Goal: Transaction & Acquisition: Purchase product/service

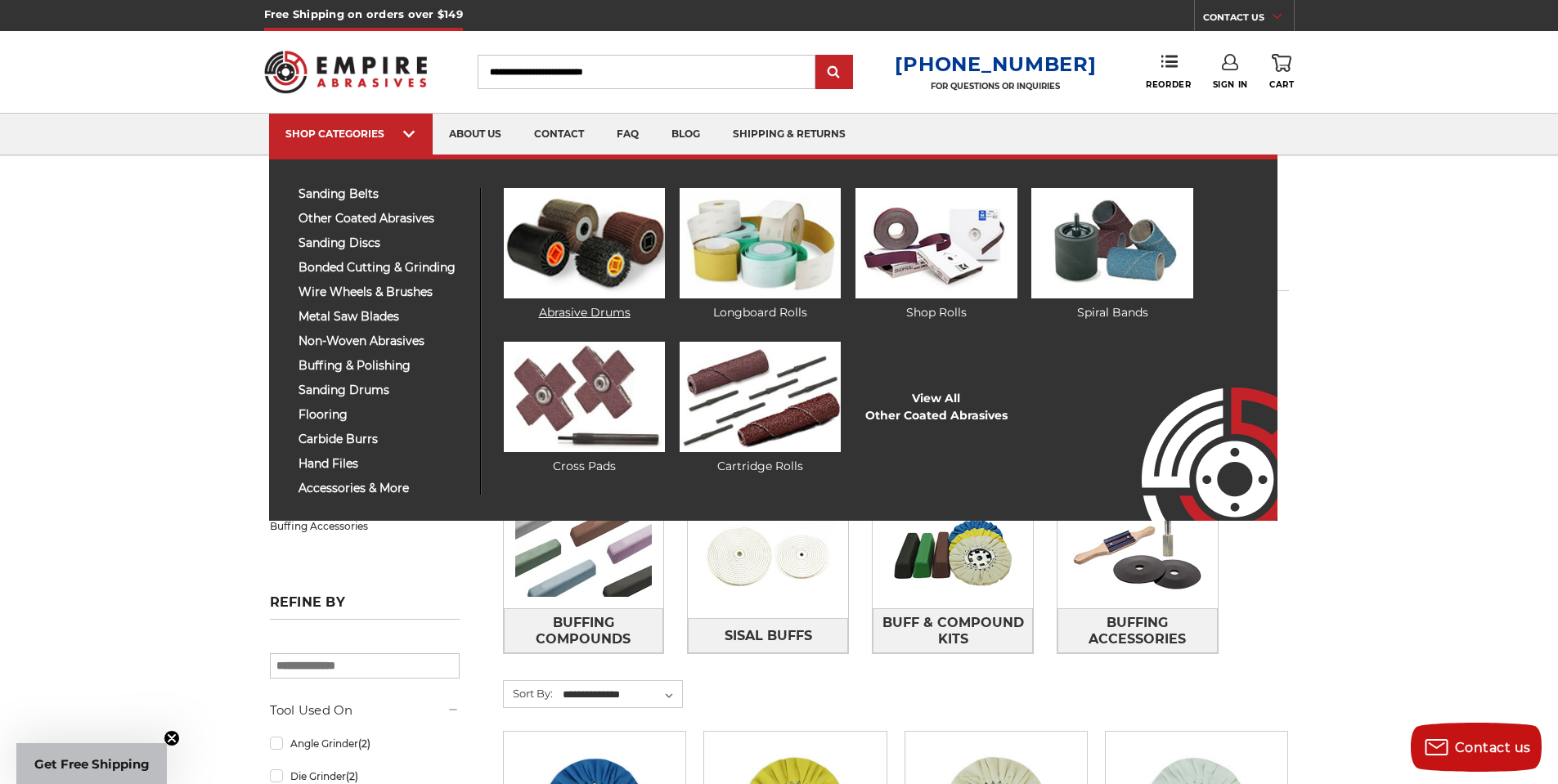
click at [548, 242] on img at bounding box center [584, 243] width 161 height 111
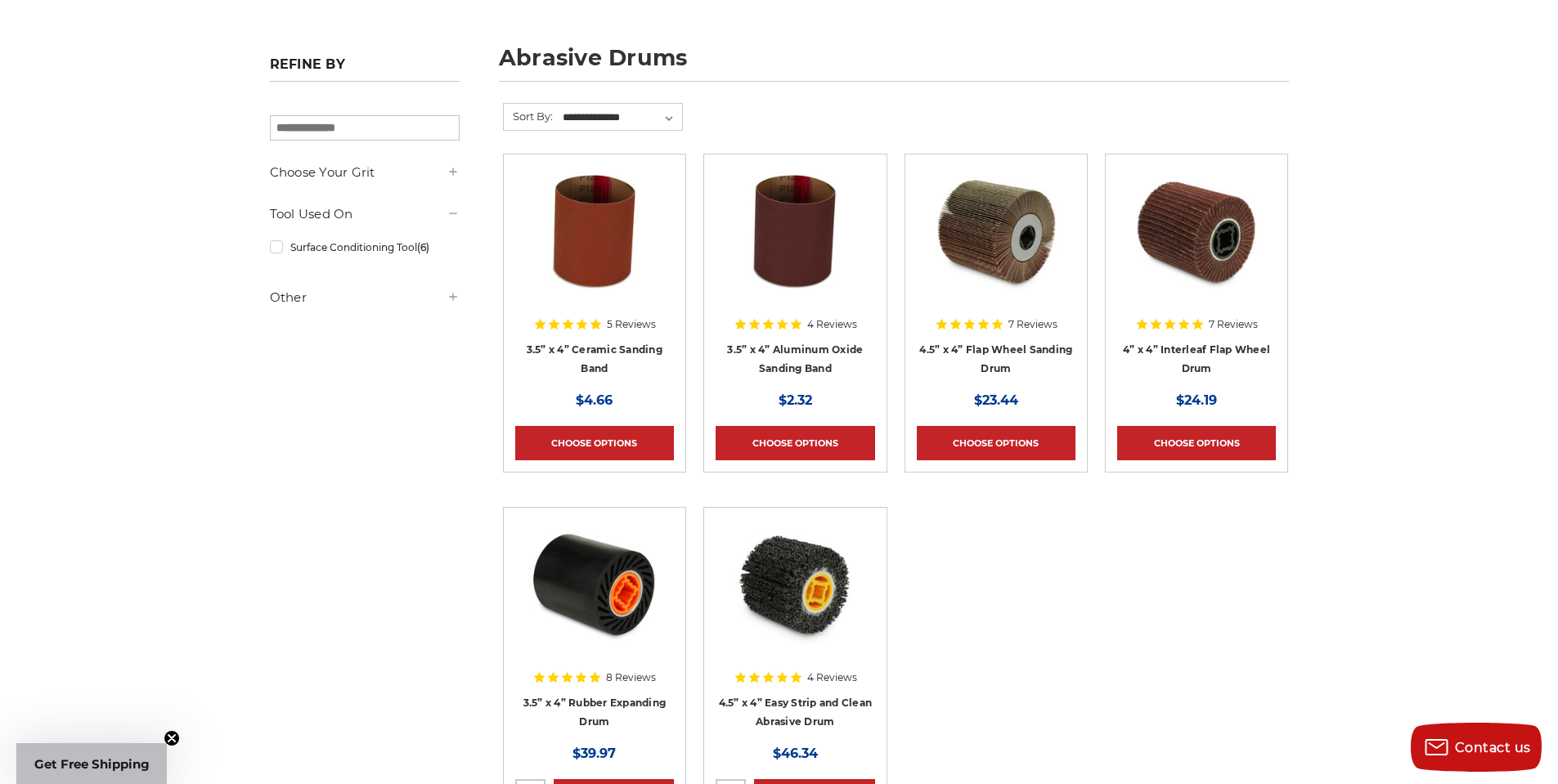
scroll to position [246, 0]
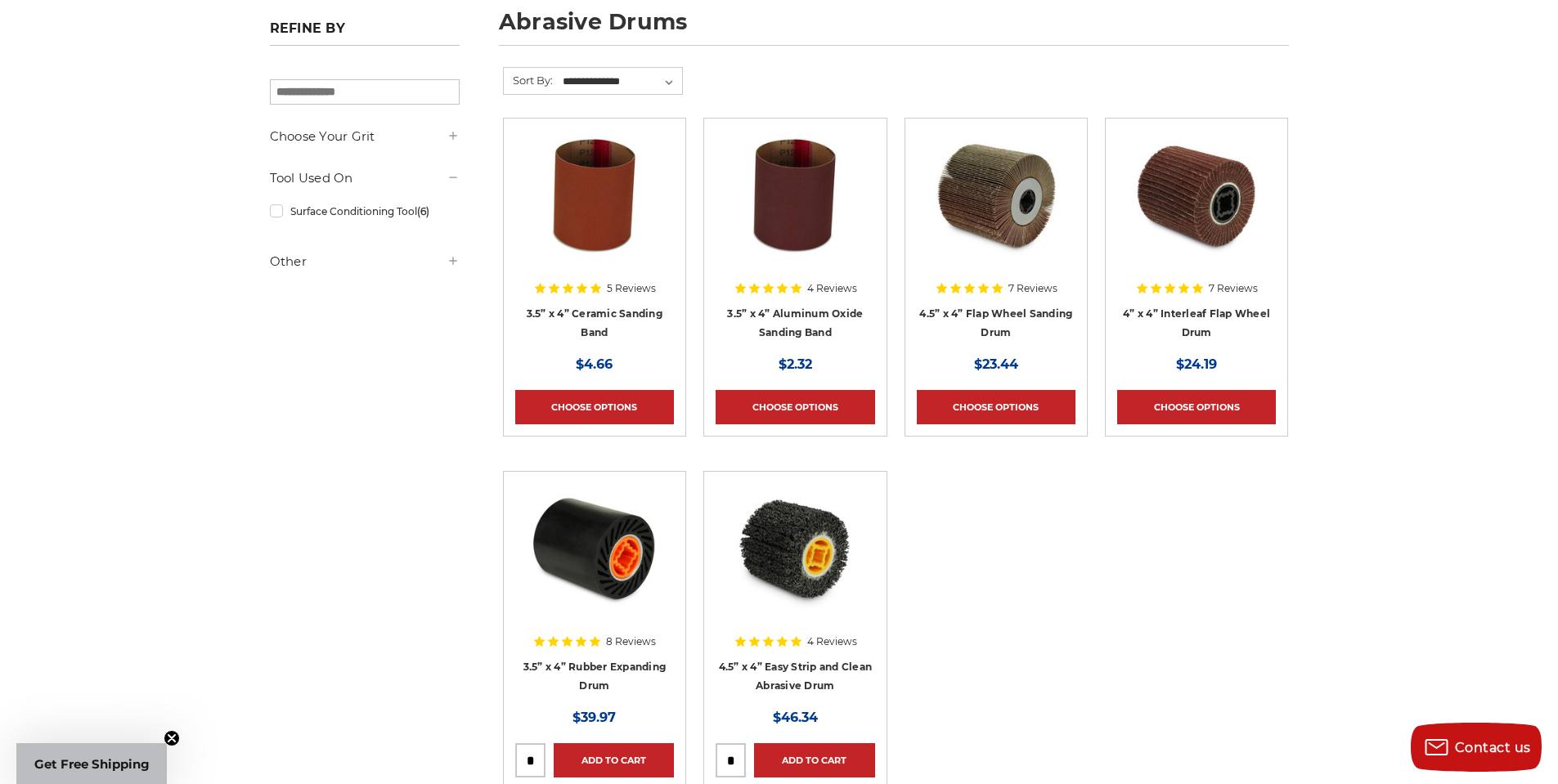
click at [783, 548] on img at bounding box center [795, 548] width 131 height 131
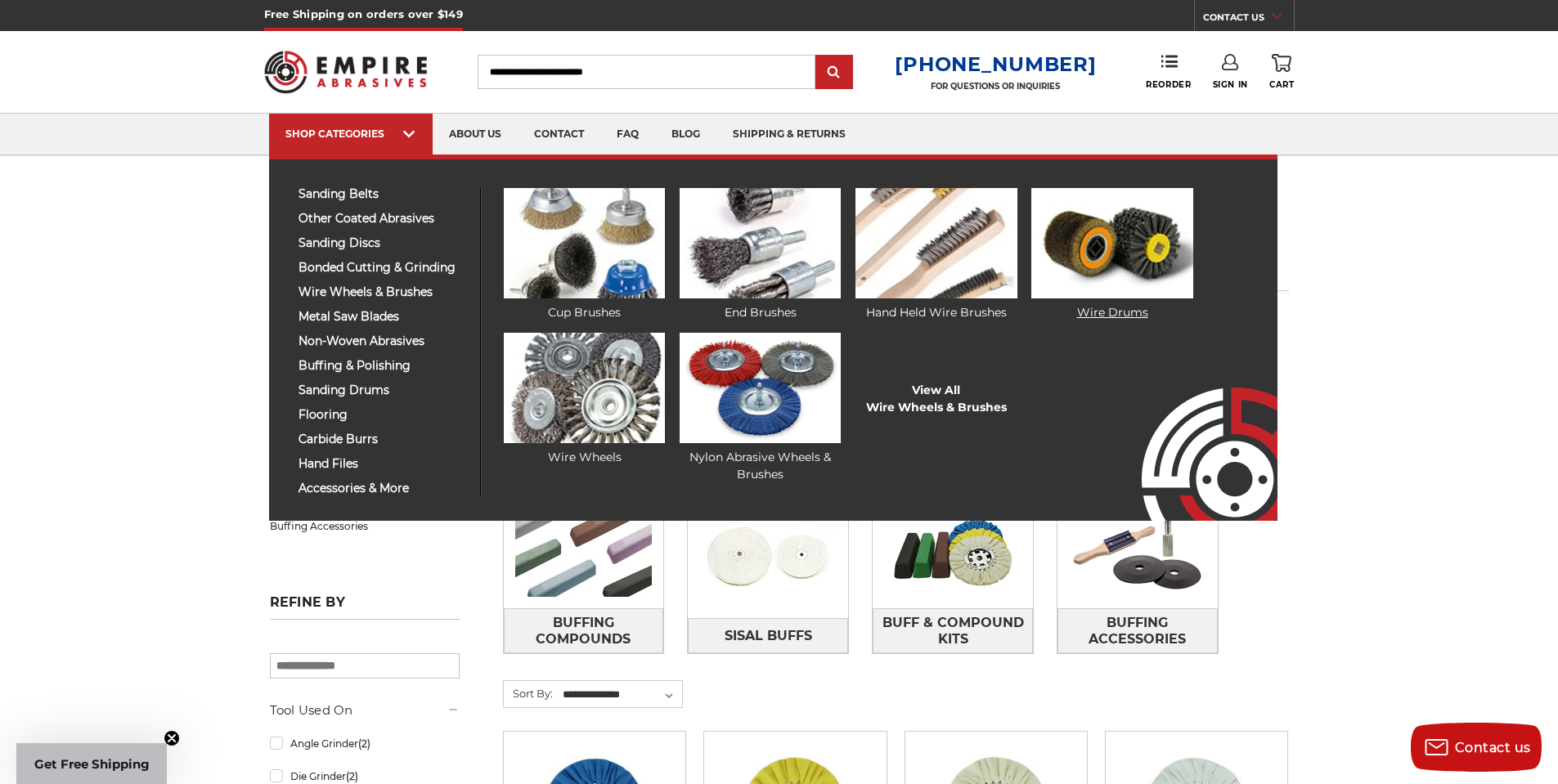
click at [1072, 249] on img at bounding box center [1112, 243] width 161 height 111
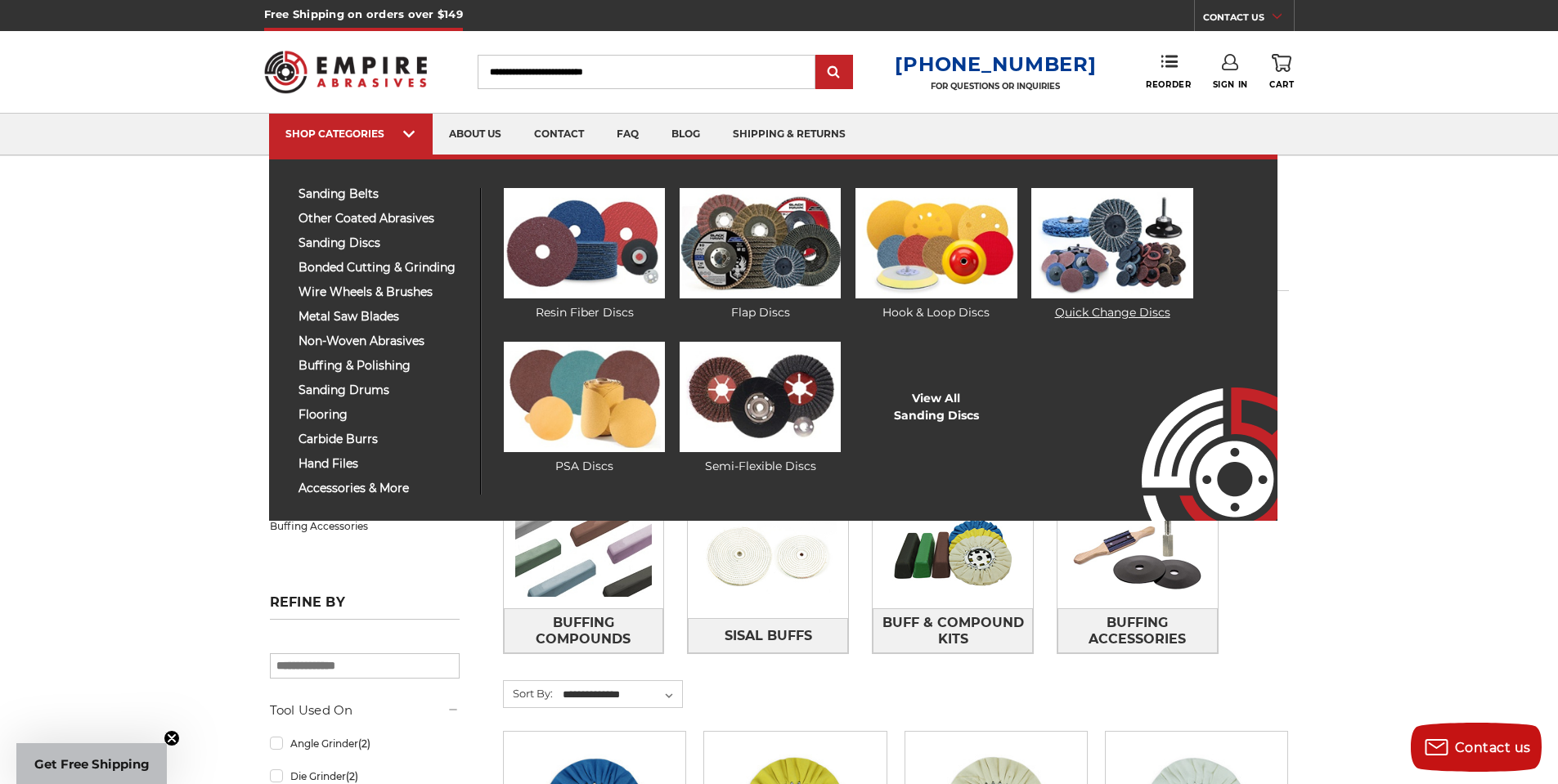
click at [1140, 254] on img at bounding box center [1112, 243] width 161 height 111
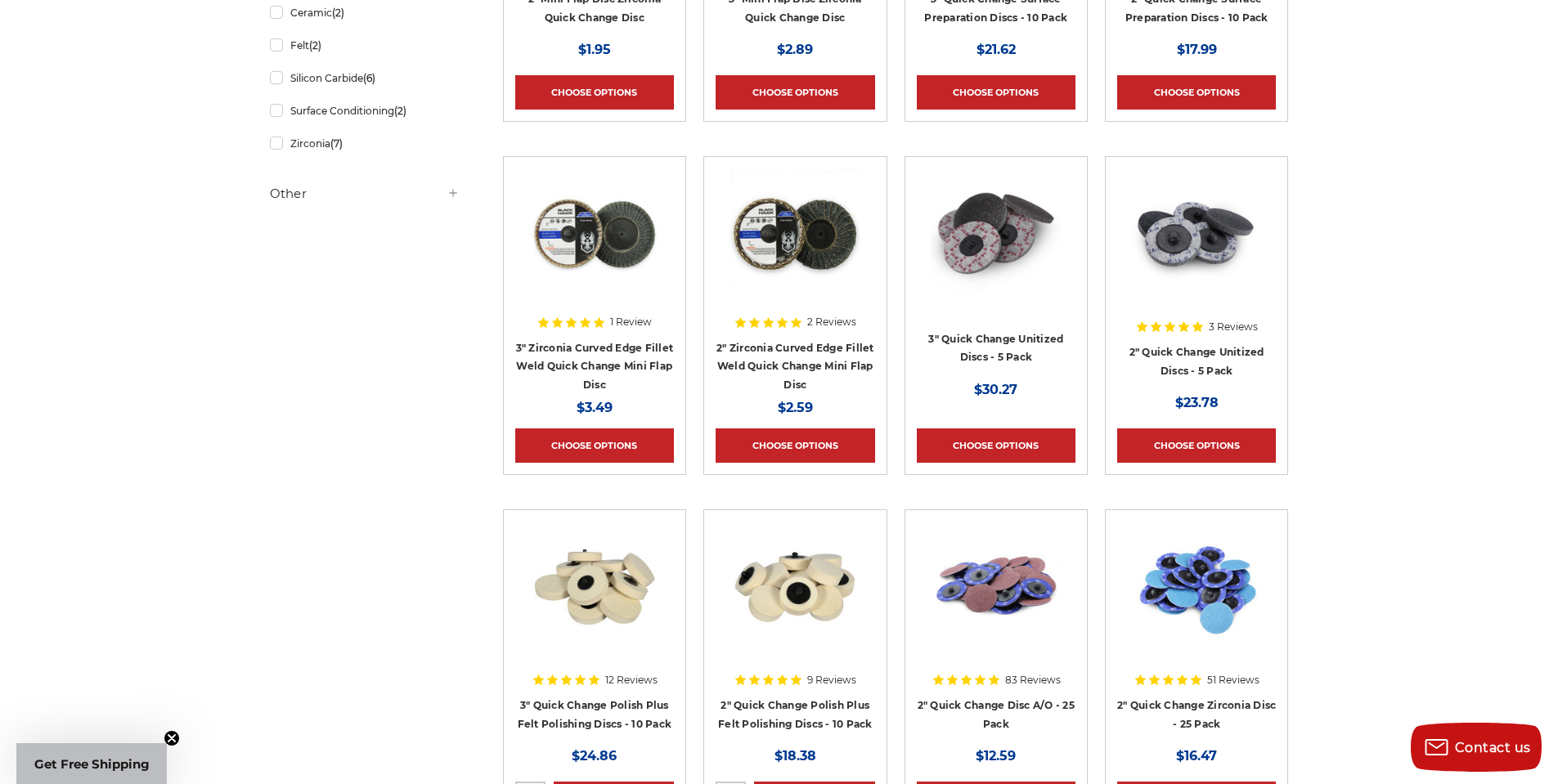
scroll to position [491, 0]
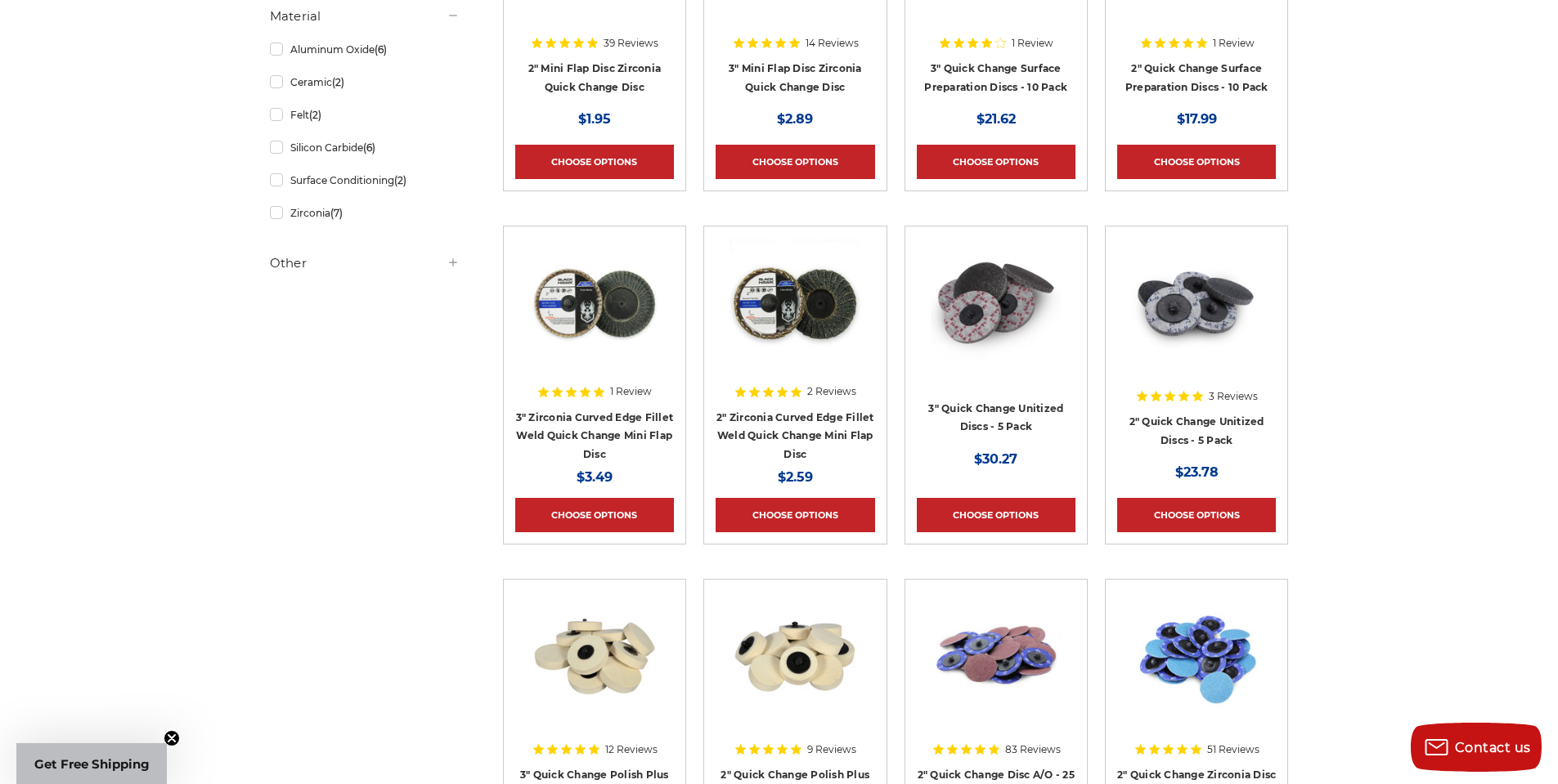
click at [553, 316] on img at bounding box center [595, 304] width 131 height 131
click at [799, 267] on img at bounding box center [795, 304] width 131 height 131
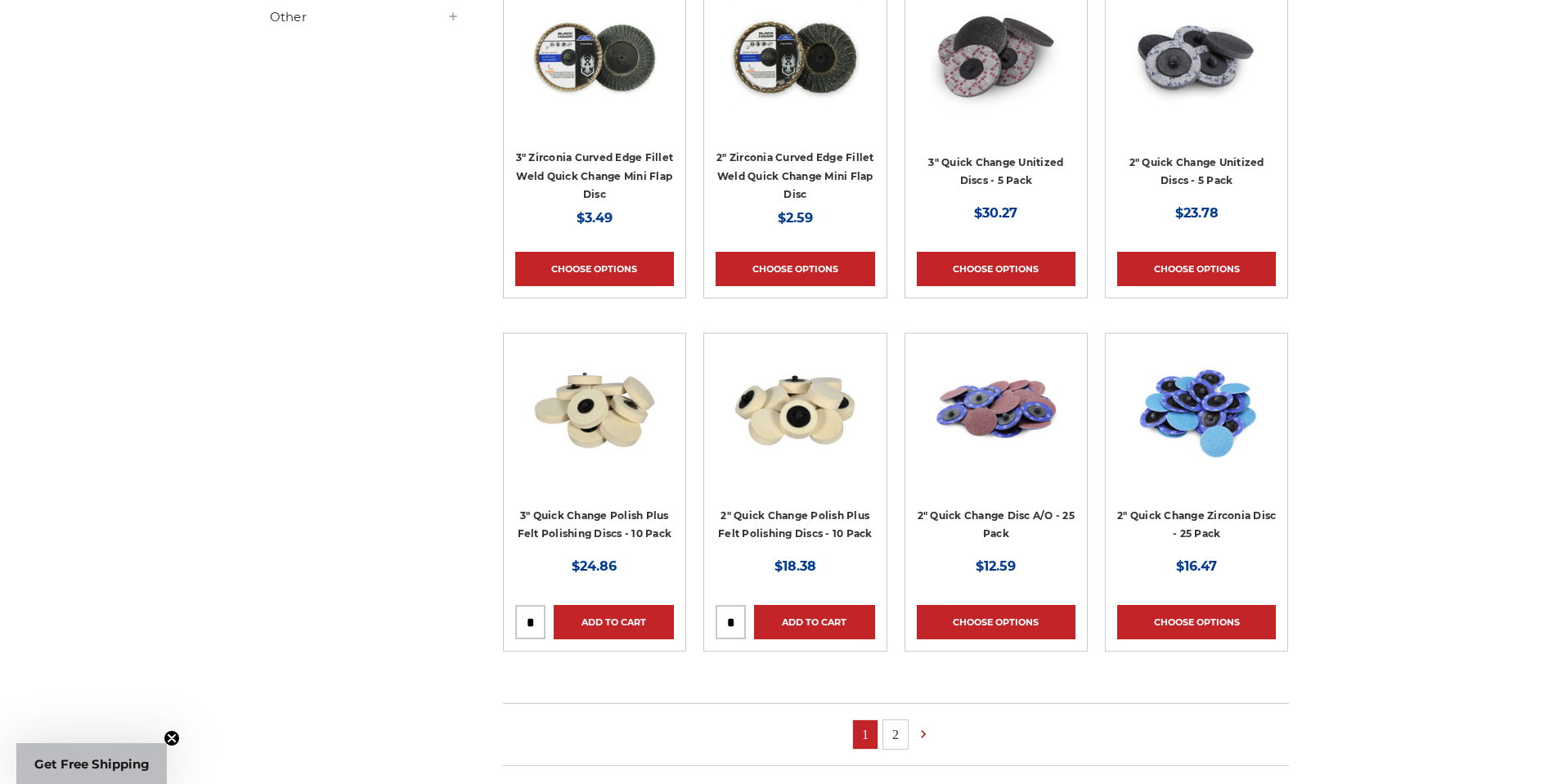
scroll to position [981, 0]
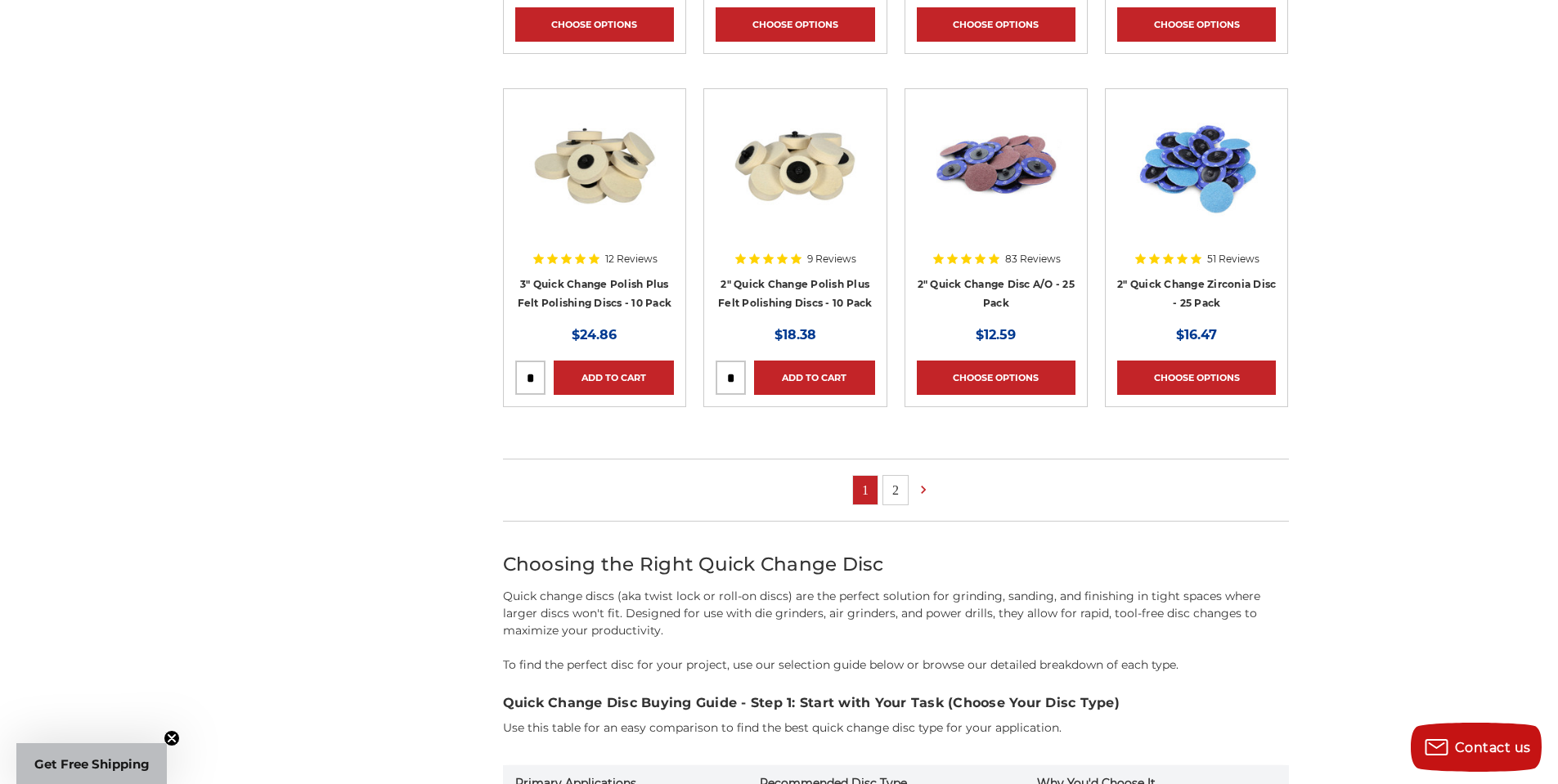
click at [892, 491] on link "2" at bounding box center [895, 491] width 24 height 29
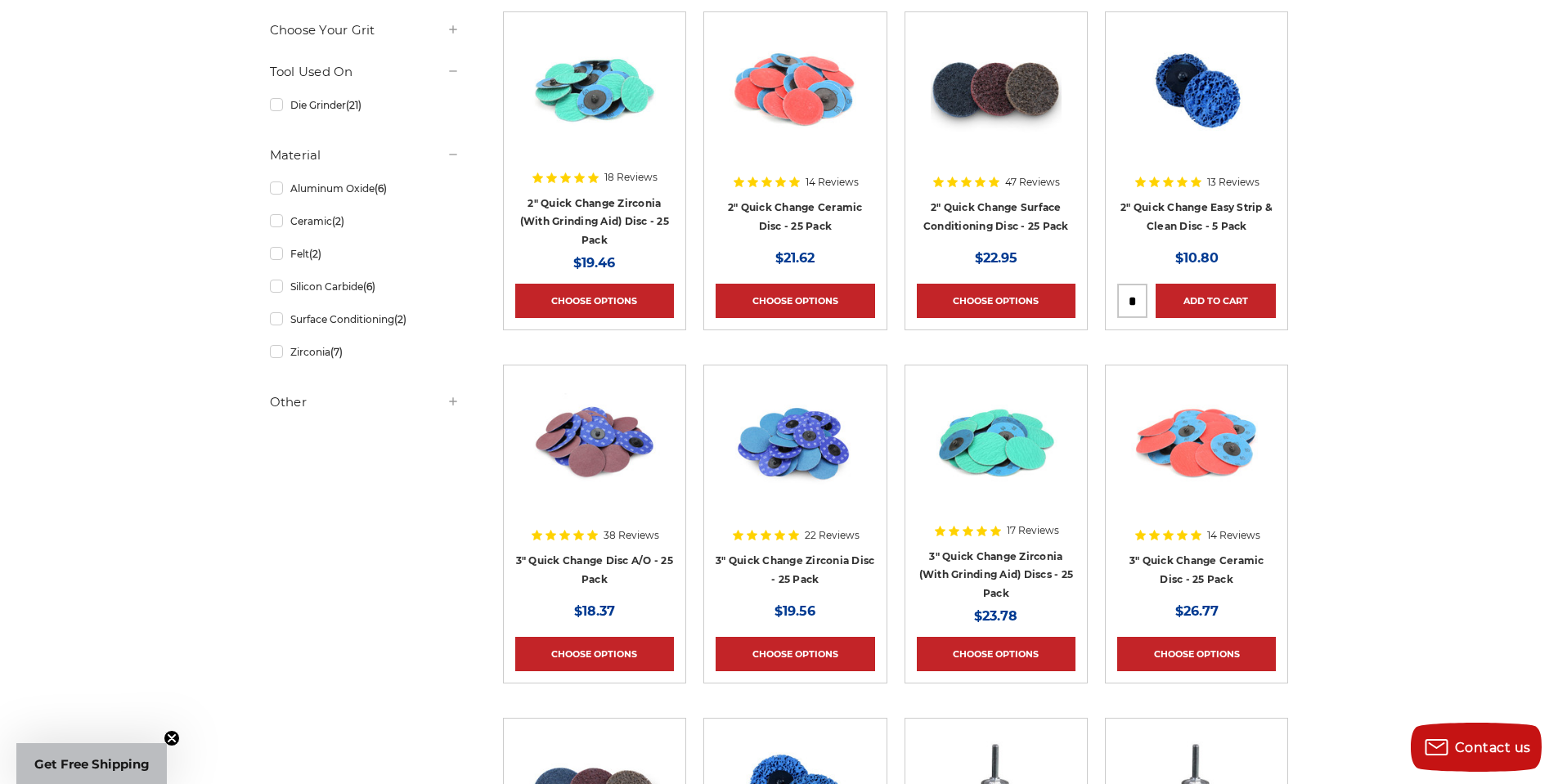
scroll to position [164, 0]
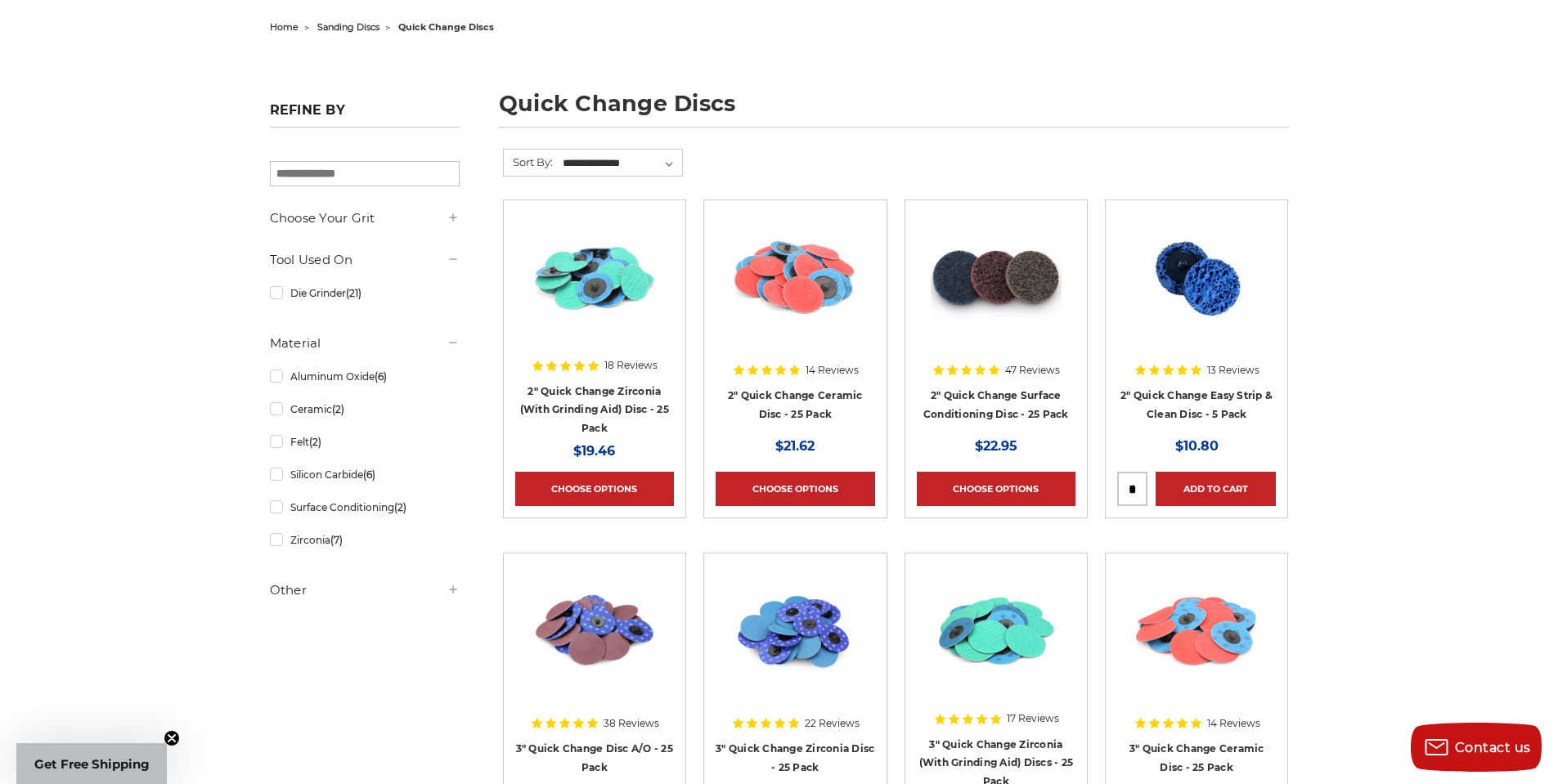
click at [985, 267] on img at bounding box center [996, 278] width 131 height 131
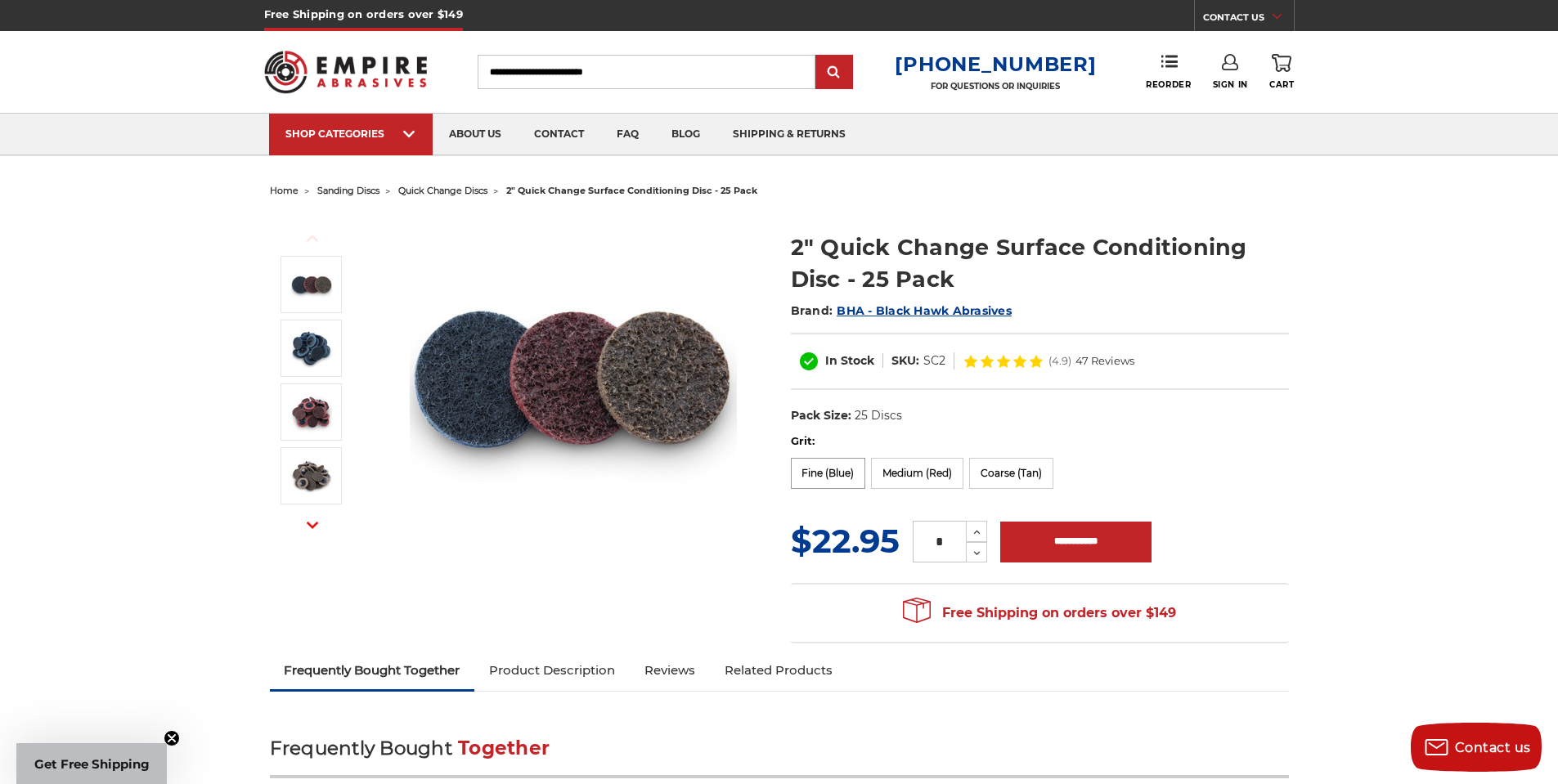
click at [844, 465] on label "Fine (Blue)" at bounding box center [828, 473] width 75 height 31
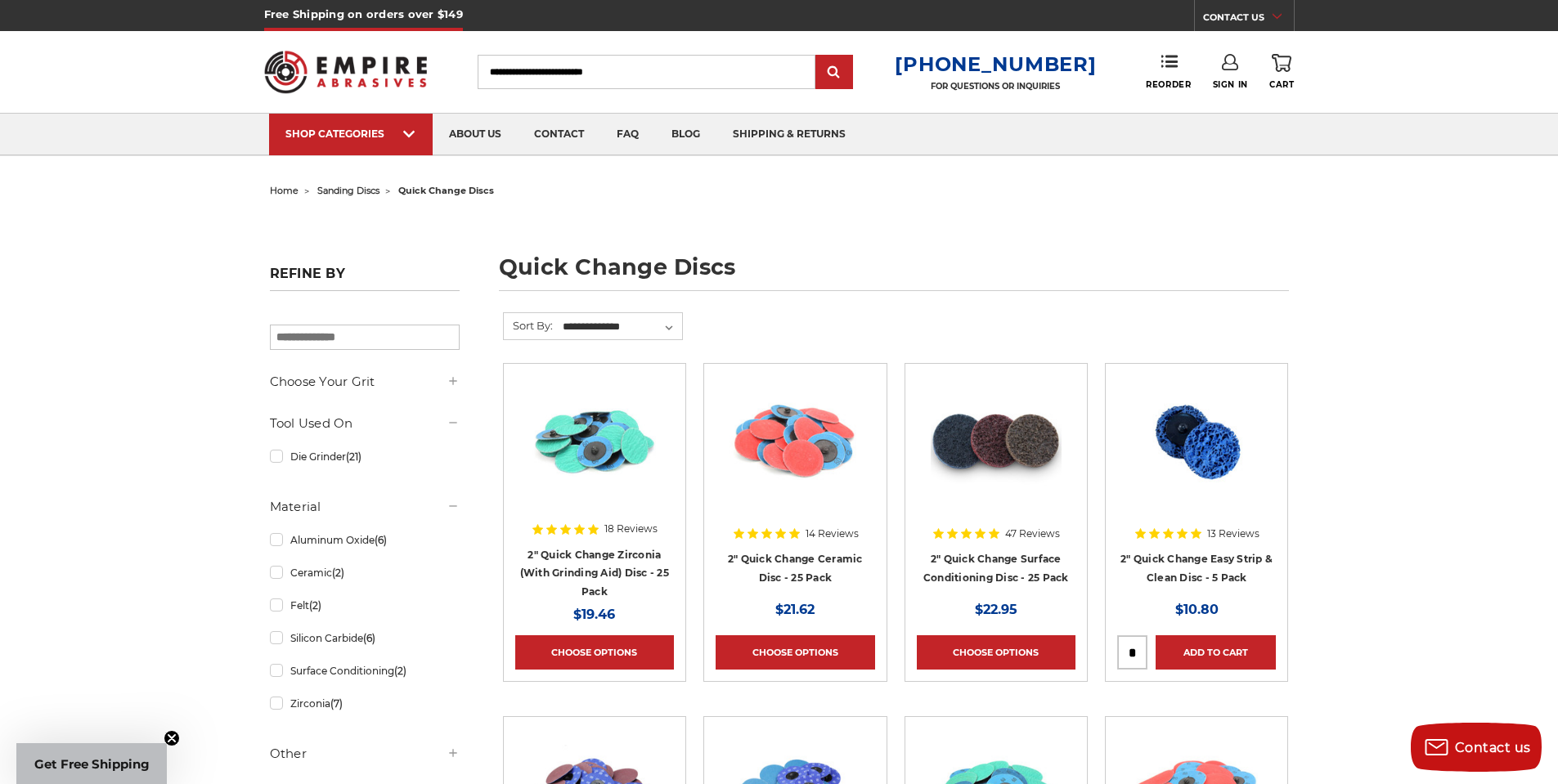
click at [981, 466] on img at bounding box center [996, 441] width 131 height 131
click at [601, 433] on img at bounding box center [595, 441] width 131 height 131
click at [801, 423] on img at bounding box center [795, 441] width 131 height 131
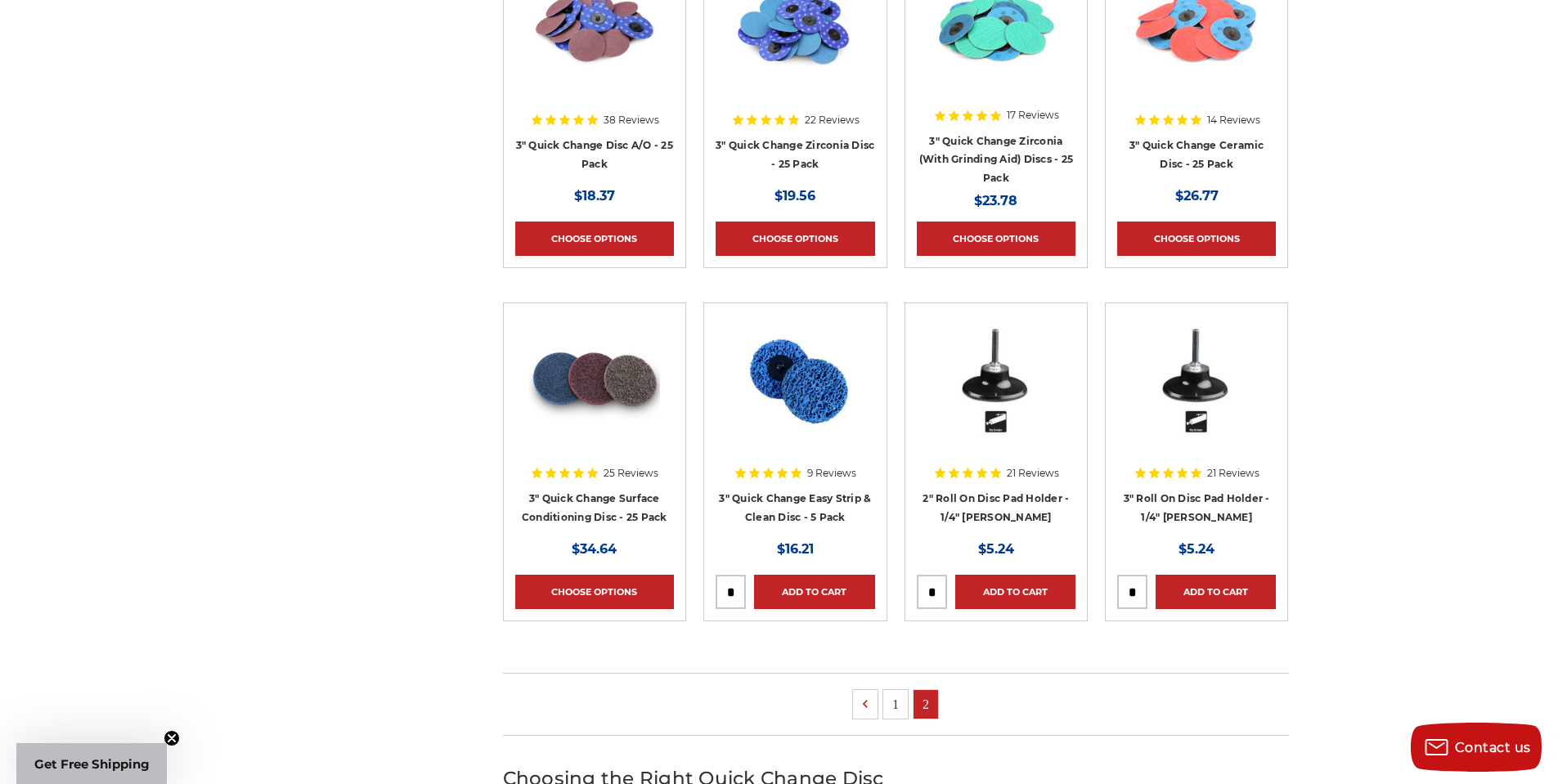
scroll to position [768, 0]
click at [791, 379] on img at bounding box center [795, 380] width 132 height 131
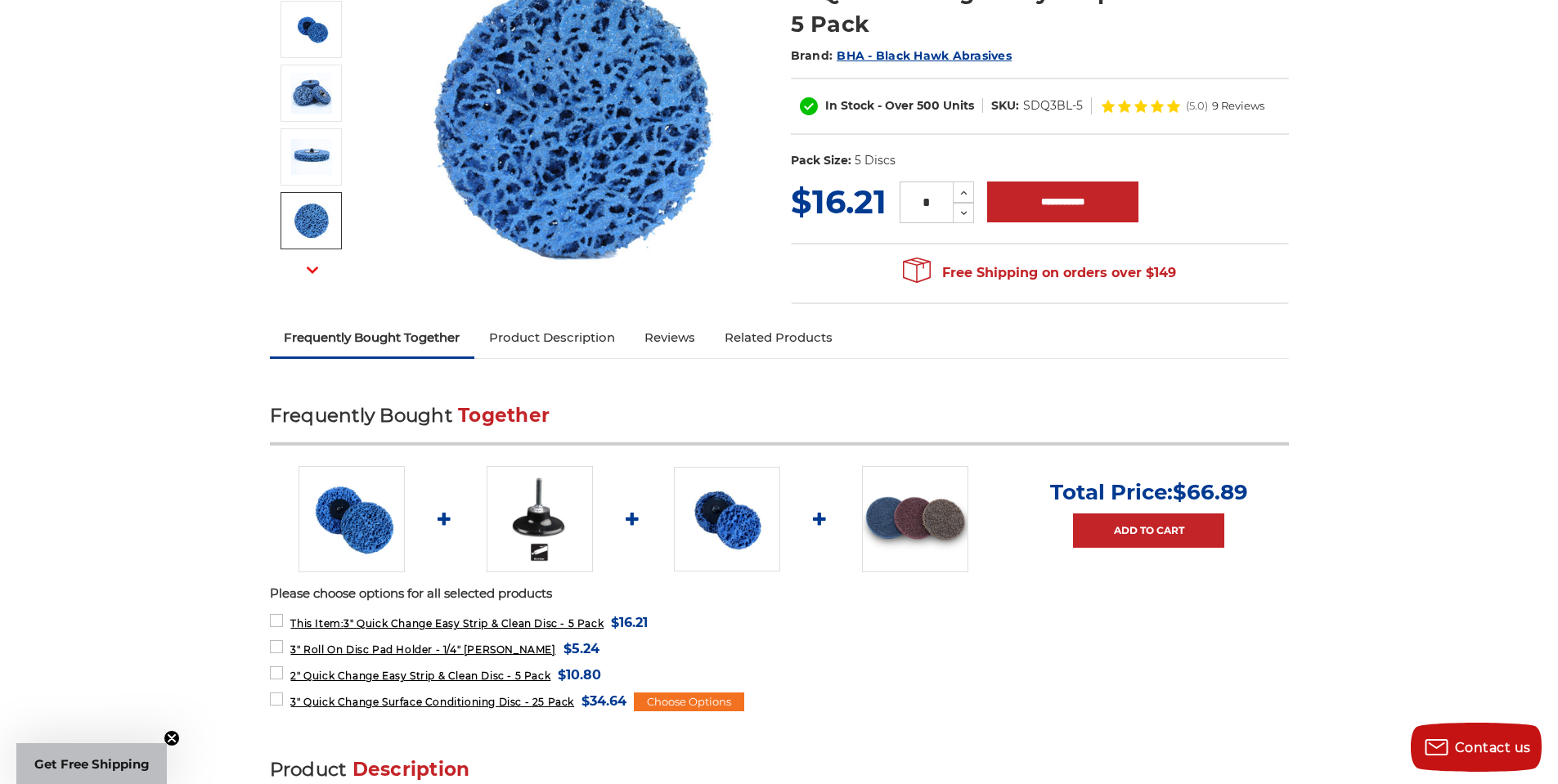
scroll to position [164, 0]
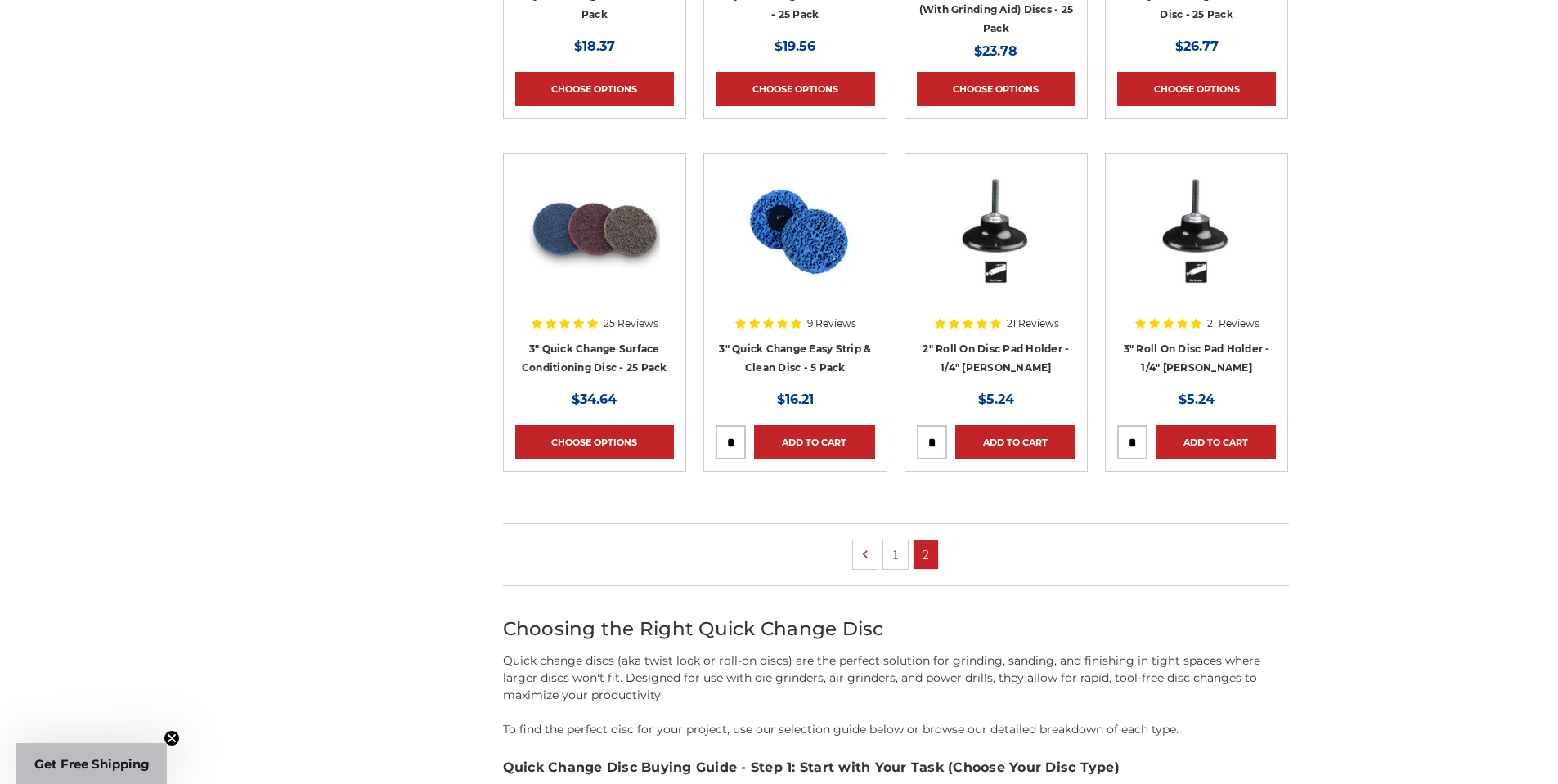
scroll to position [918, 0]
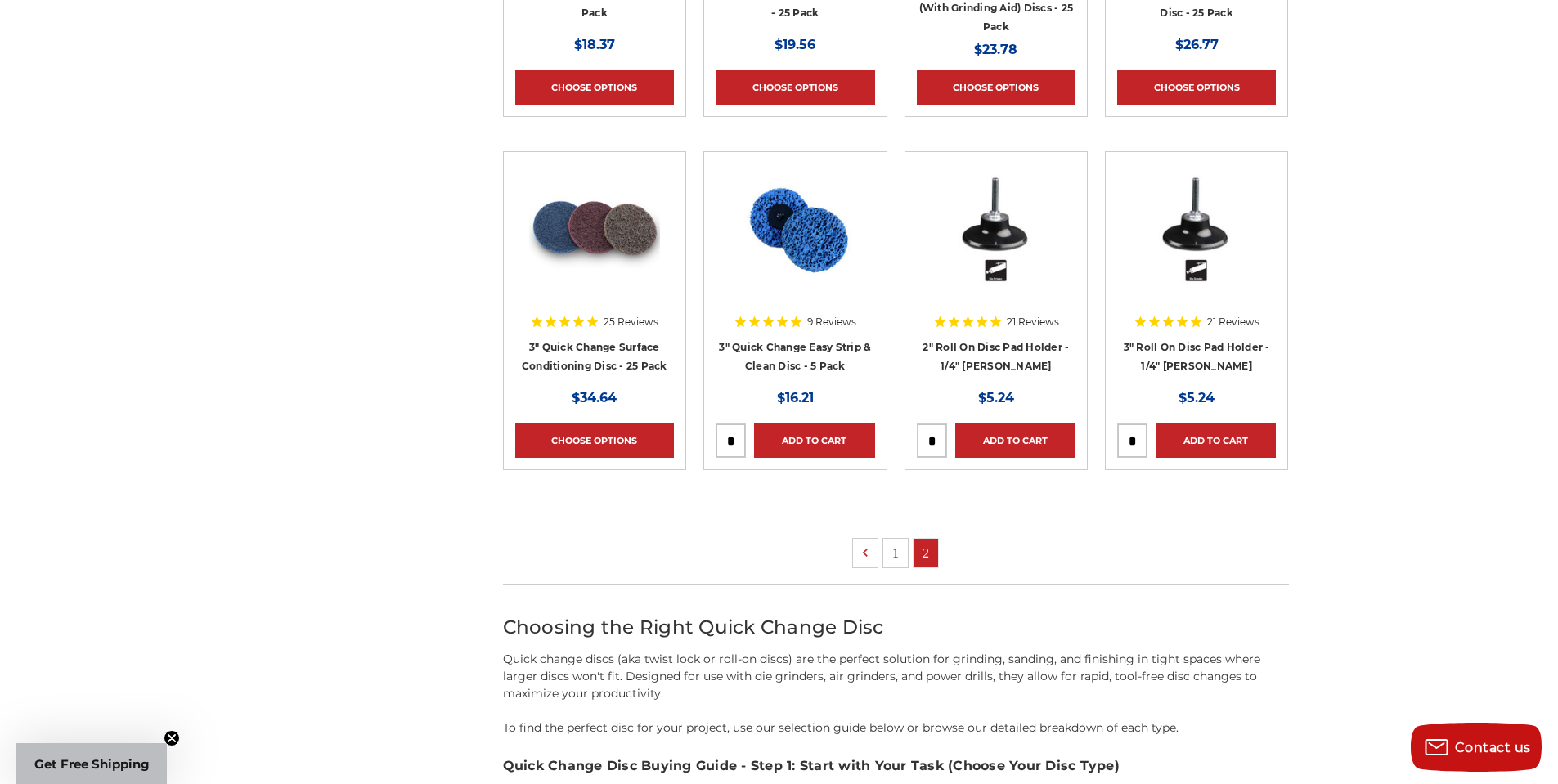
click at [892, 551] on link "1" at bounding box center [895, 553] width 24 height 29
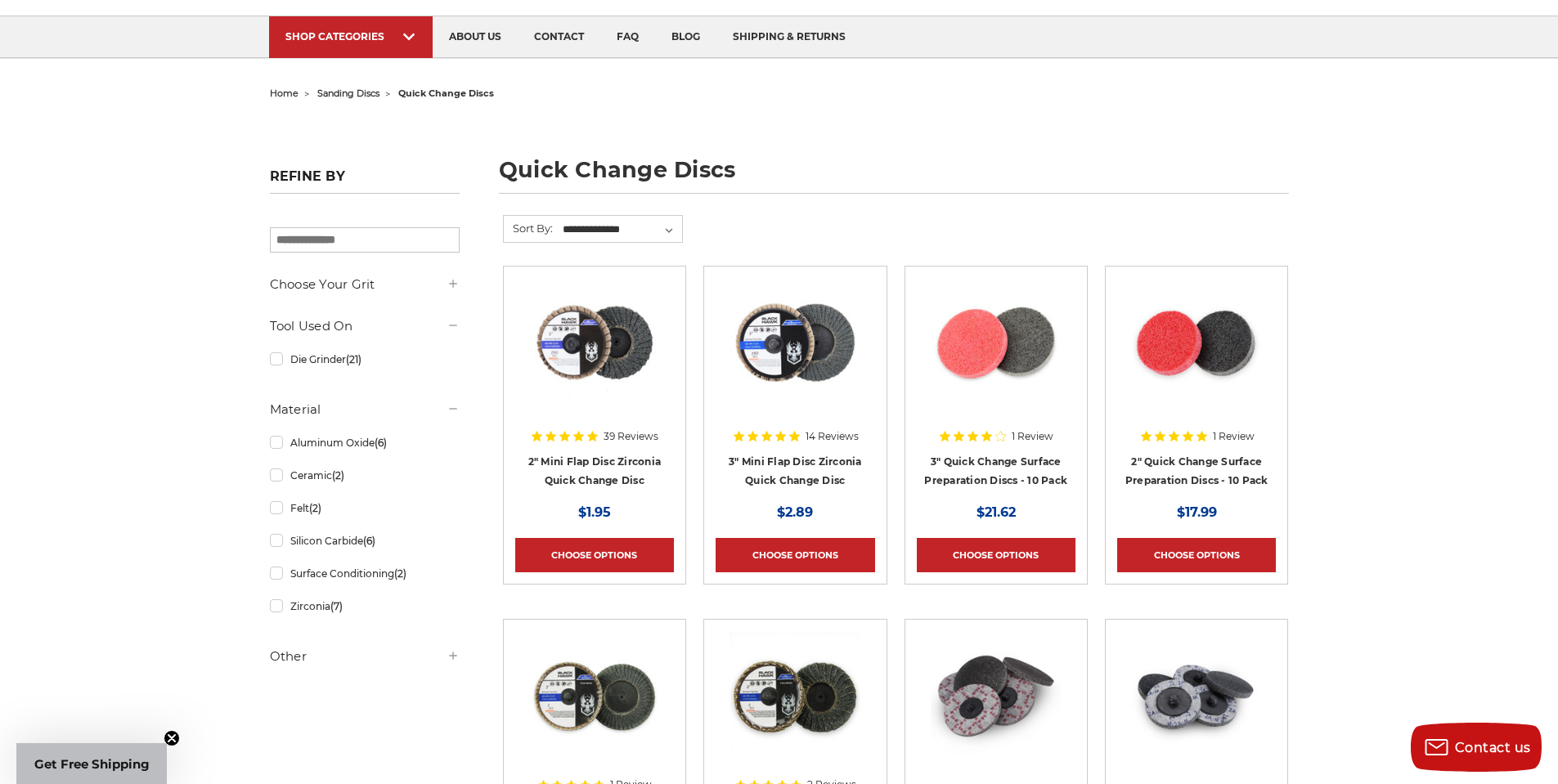
scroll to position [327, 0]
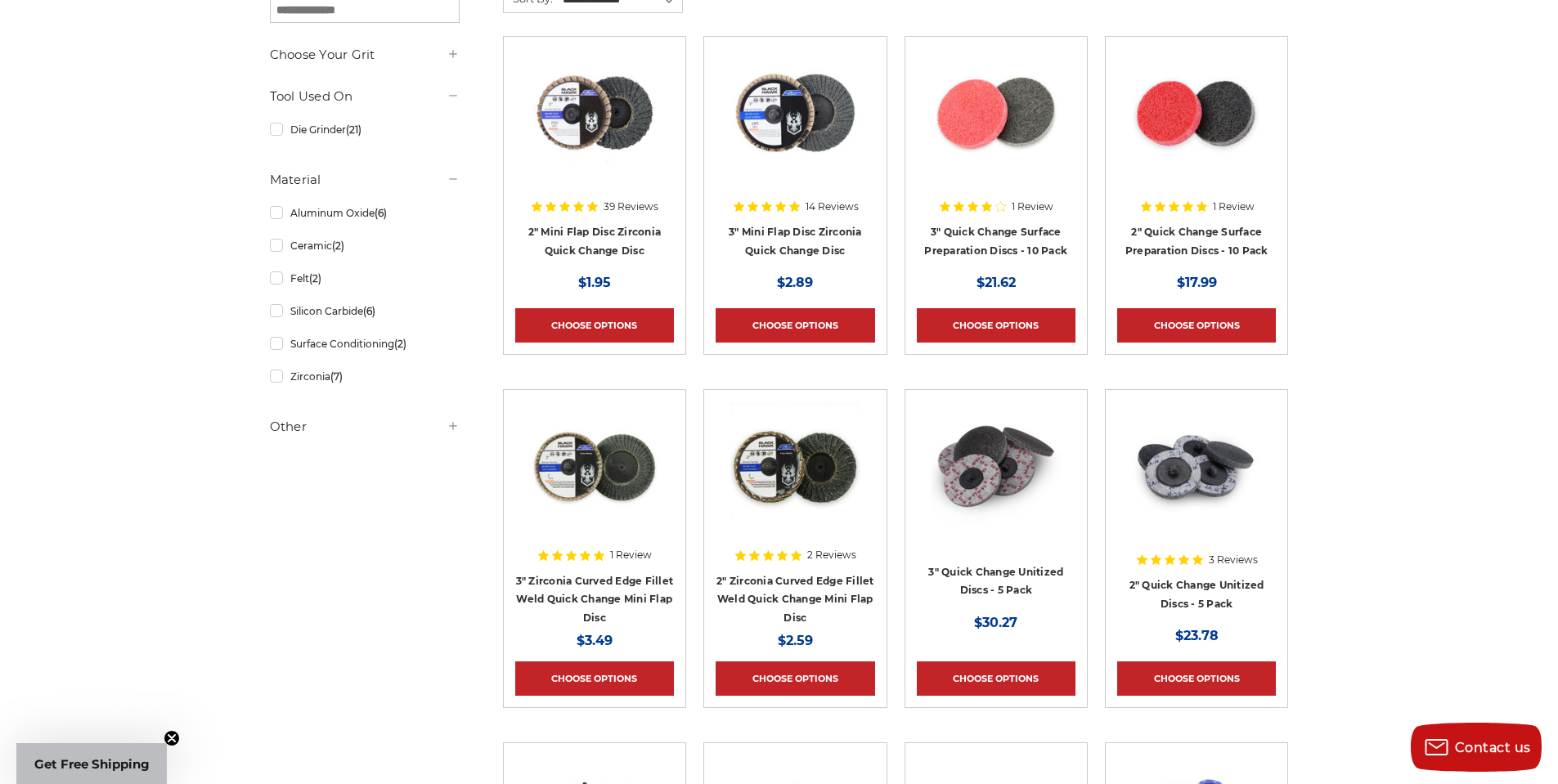
click at [1226, 124] on img at bounding box center [1197, 114] width 131 height 131
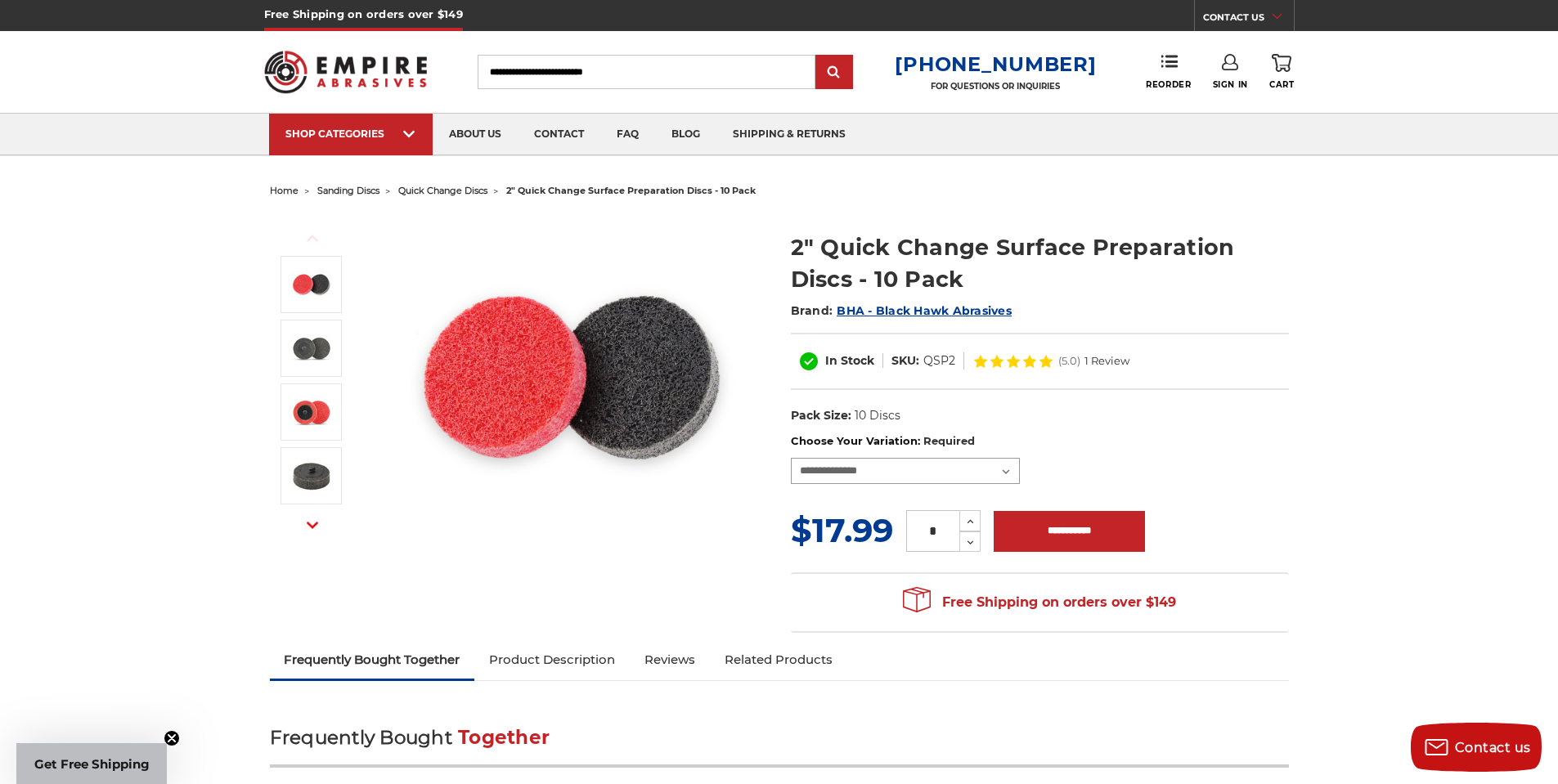
click at [1012, 463] on select "**********" at bounding box center [905, 470] width 229 height 26
select select "****"
click at [791, 458] on select "**********" at bounding box center [905, 470] width 229 height 26
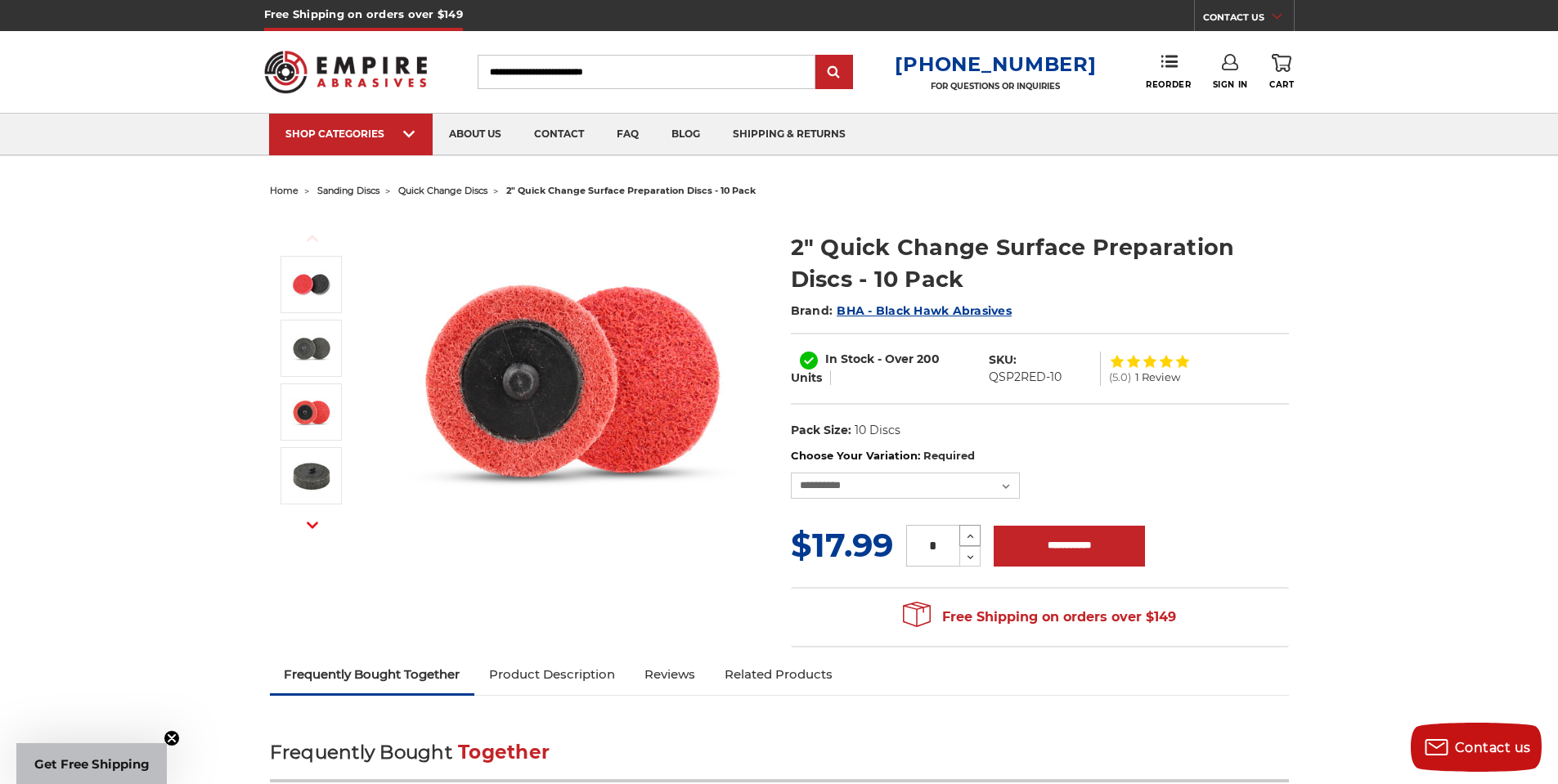
click at [968, 537] on icon at bounding box center [970, 537] width 13 height 15
click at [961, 536] on button "Increase Quantity:" at bounding box center [969, 535] width 21 height 21
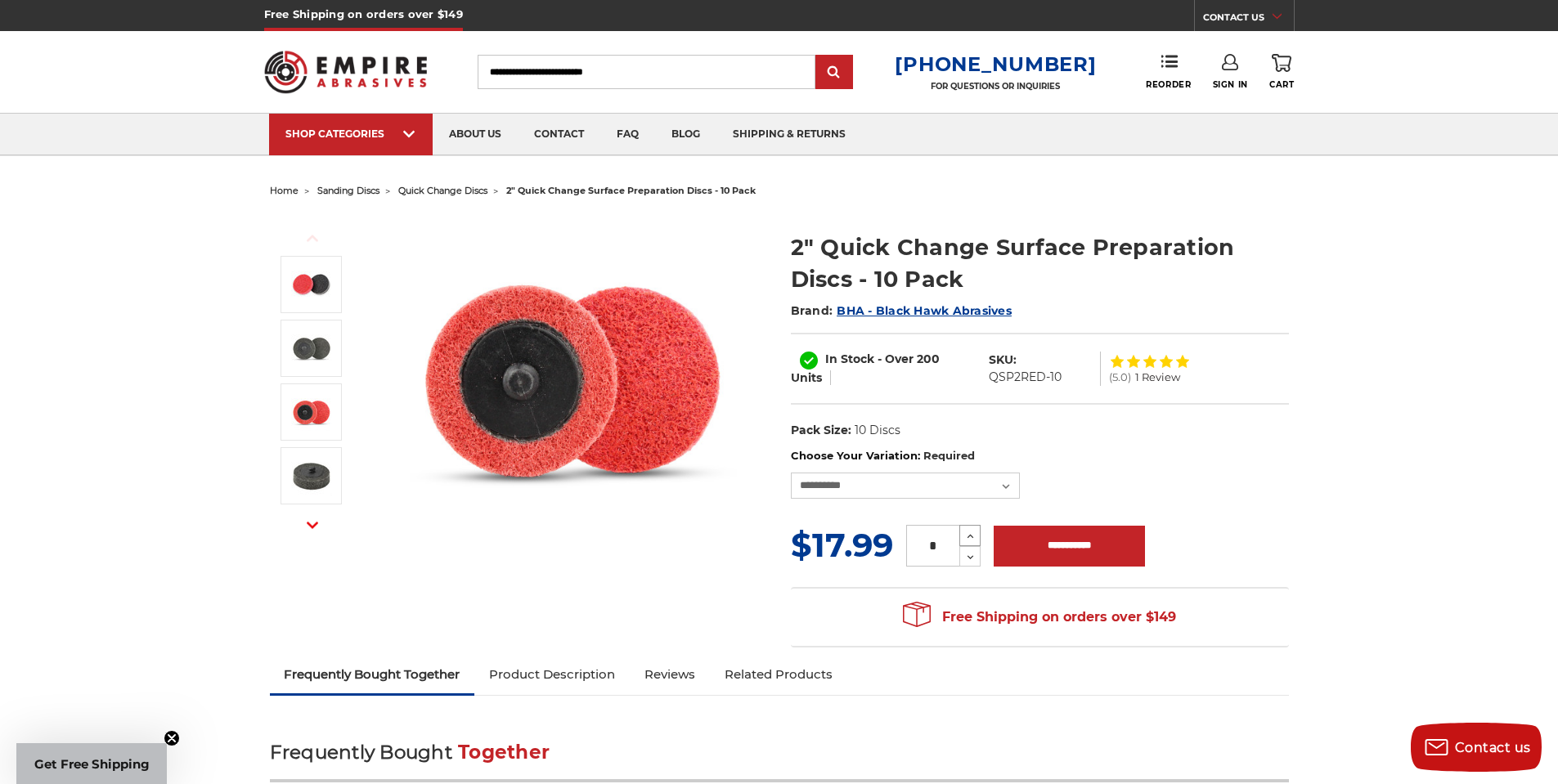
click at [965, 535] on icon at bounding box center [970, 537] width 13 height 15
type input "**"
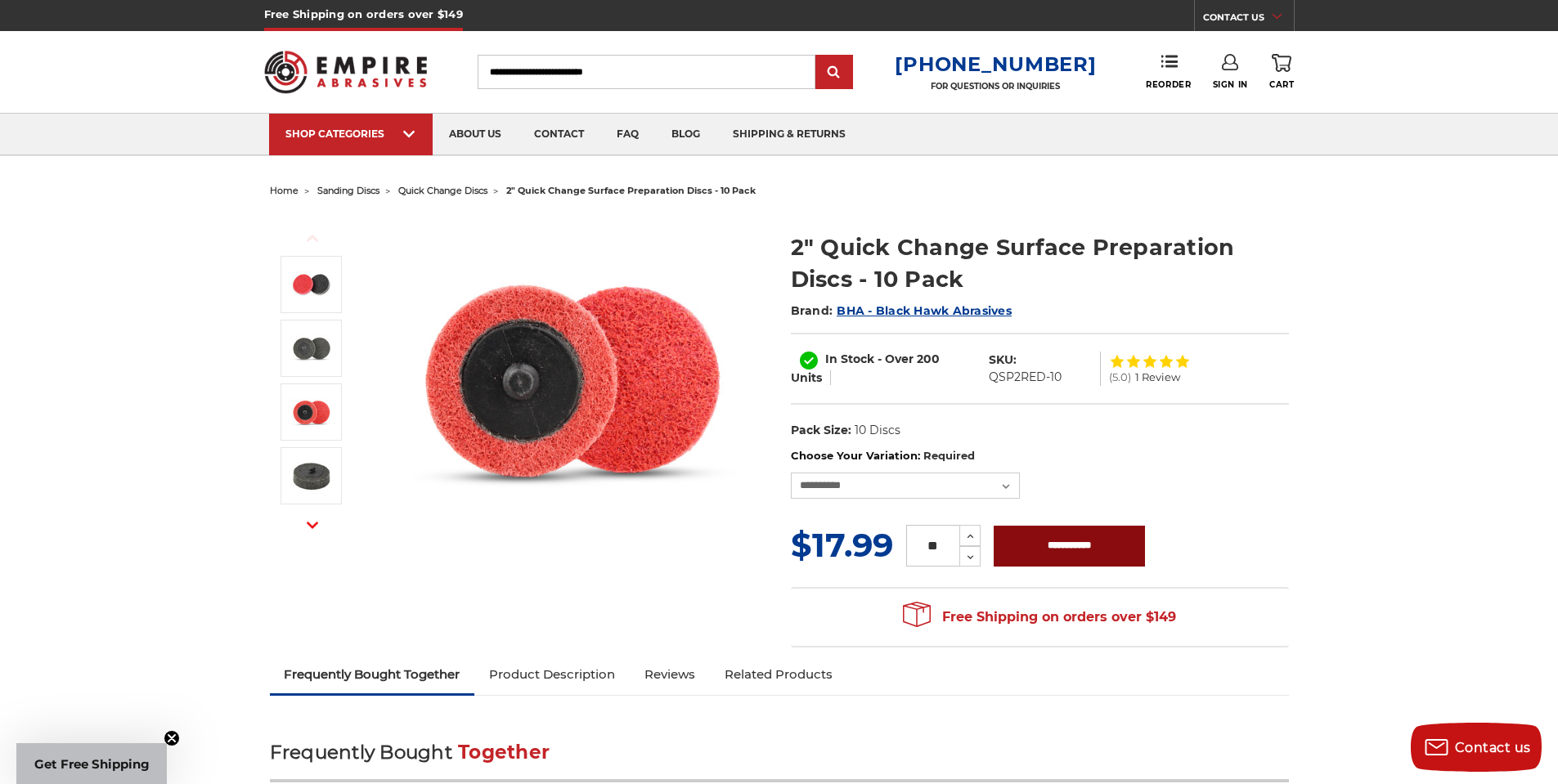
click at [1039, 557] on input "**********" at bounding box center [1069, 546] width 151 height 41
type input "**********"
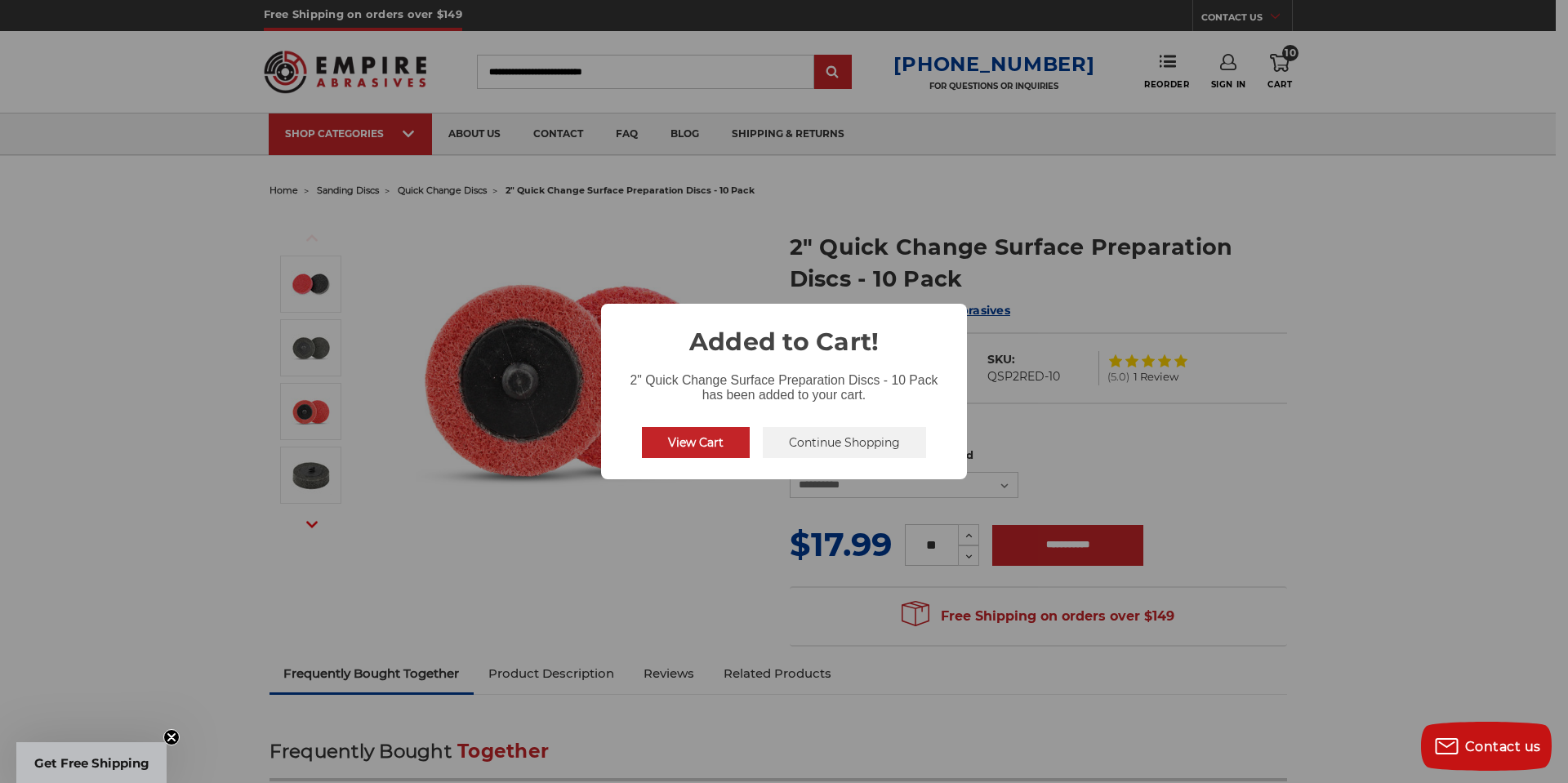
click at [820, 445] on button "Continue Shopping" at bounding box center [844, 442] width 163 height 31
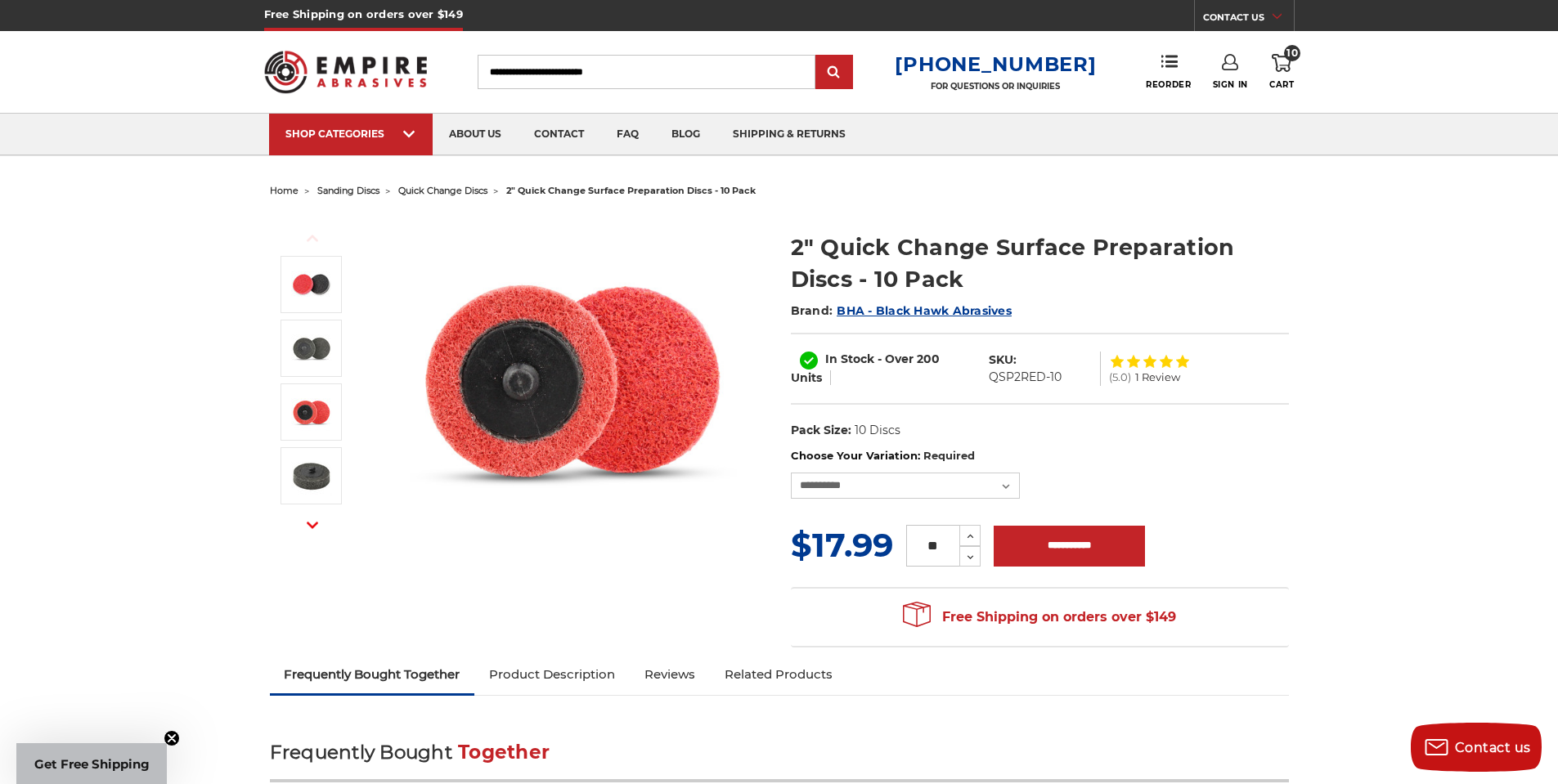
click at [1273, 69] on icon at bounding box center [1281, 62] width 19 height 18
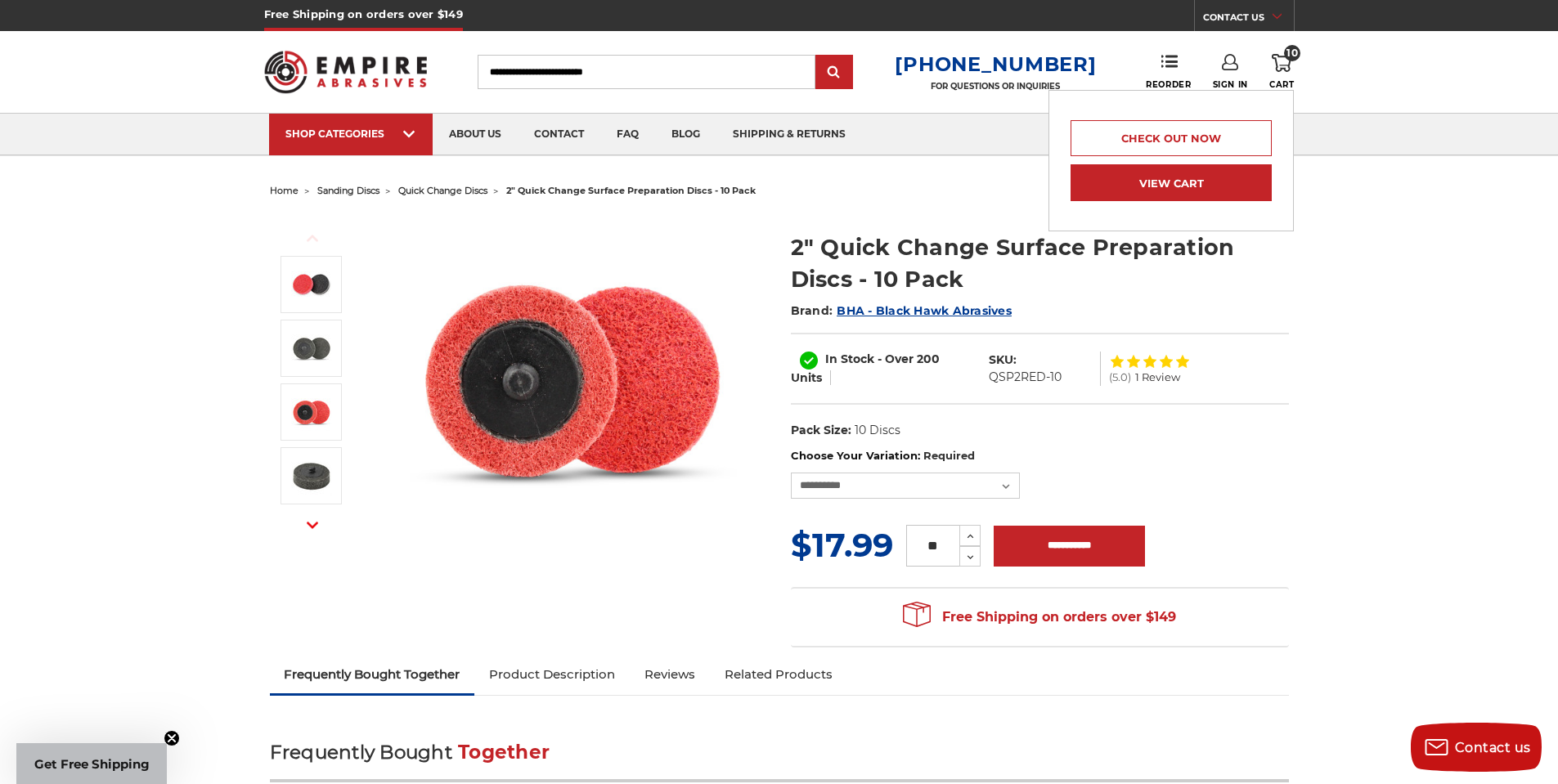
click at [1163, 188] on link "View Cart" at bounding box center [1171, 183] width 201 height 37
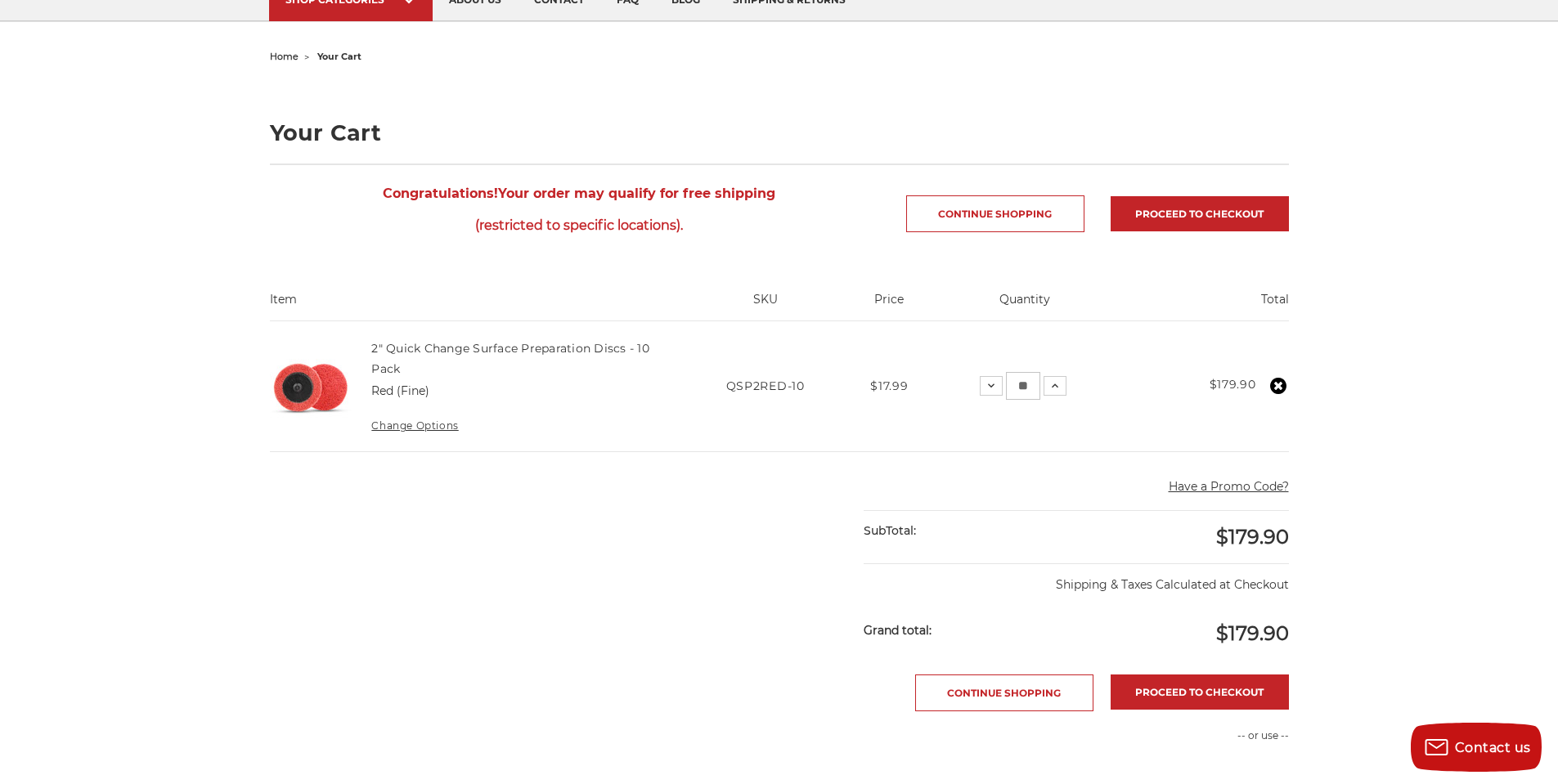
scroll to position [164, 0]
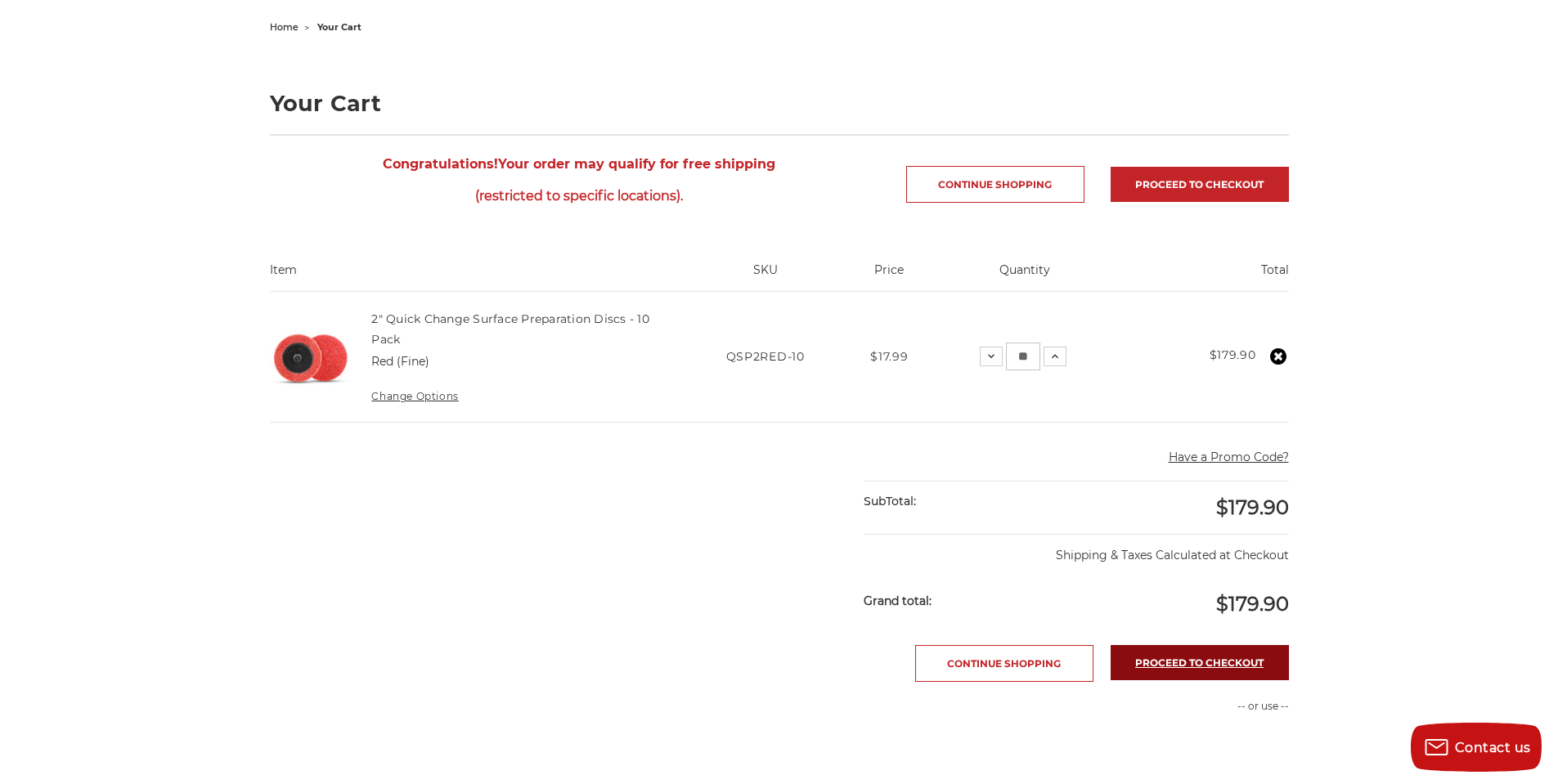
click at [1200, 655] on link "Proceed to checkout" at bounding box center [1200, 663] width 179 height 35
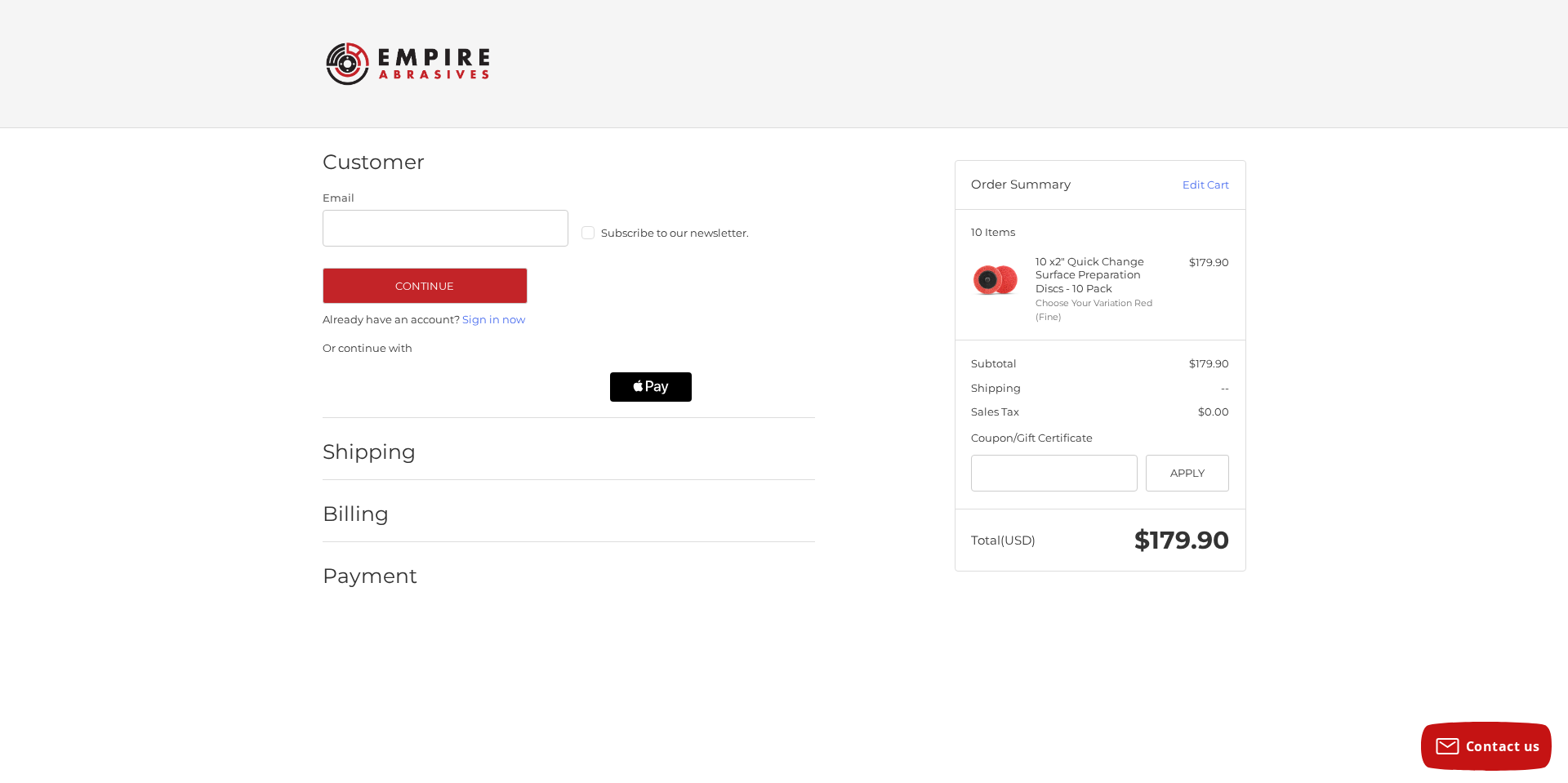
click at [589, 232] on label "Subscribe to our newsletter." at bounding box center [704, 233] width 247 height 13
click at [409, 244] on input "Email" at bounding box center [445, 229] width 247 height 37
type input "**********"
click at [470, 291] on button "Continue" at bounding box center [424, 286] width 205 height 36
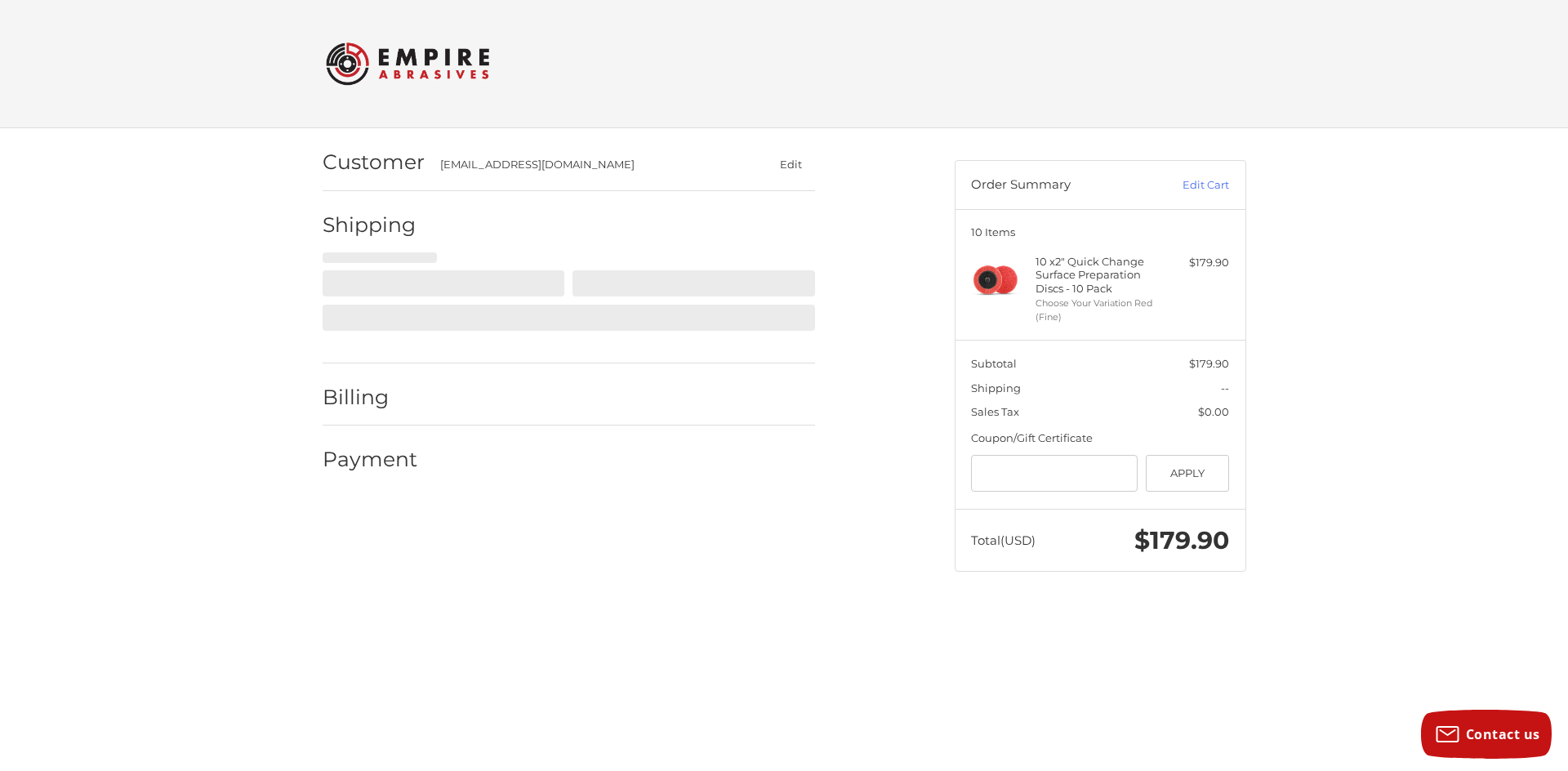
select select "**"
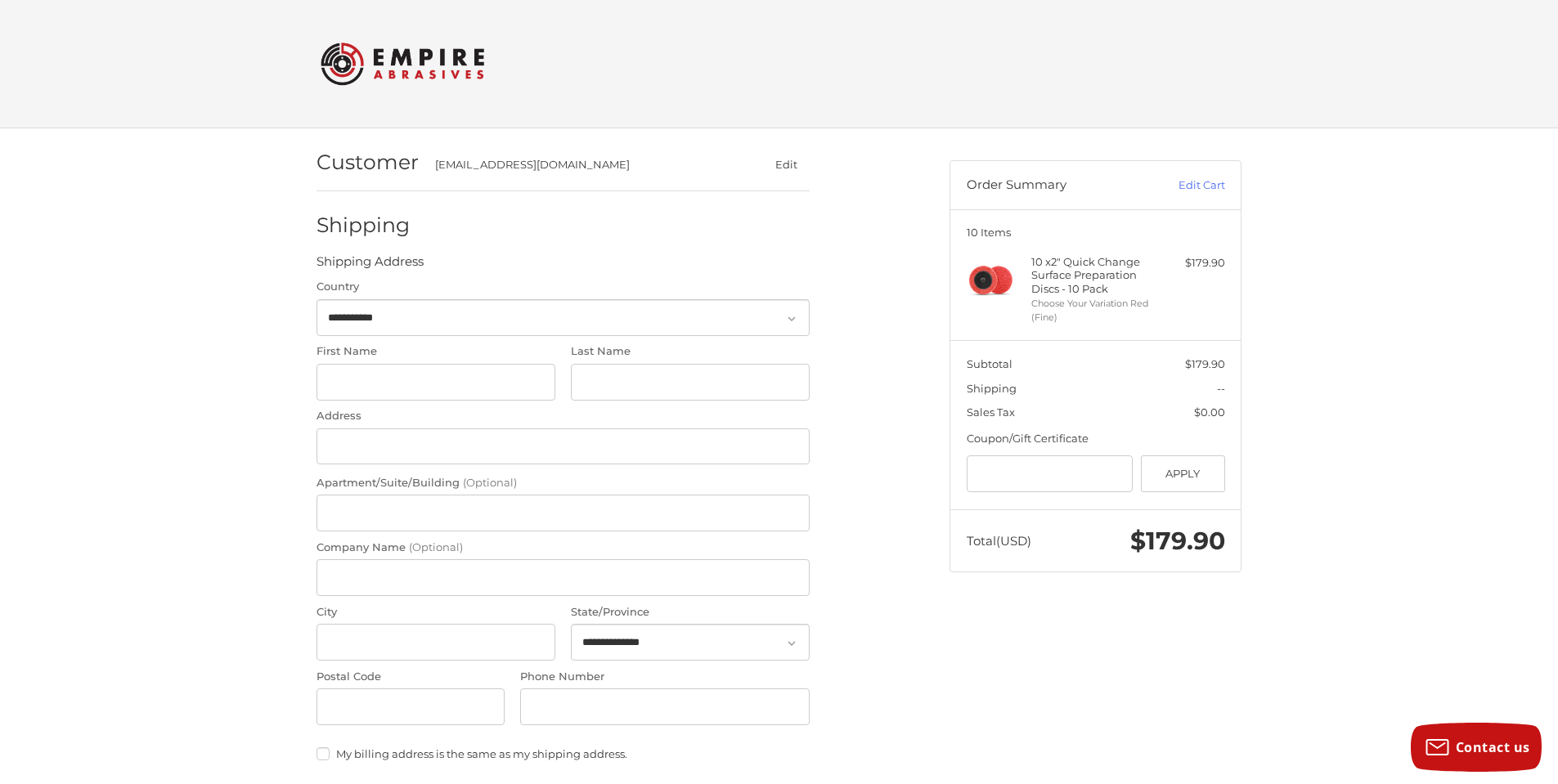
click at [394, 63] on img at bounding box center [402, 64] width 164 height 64
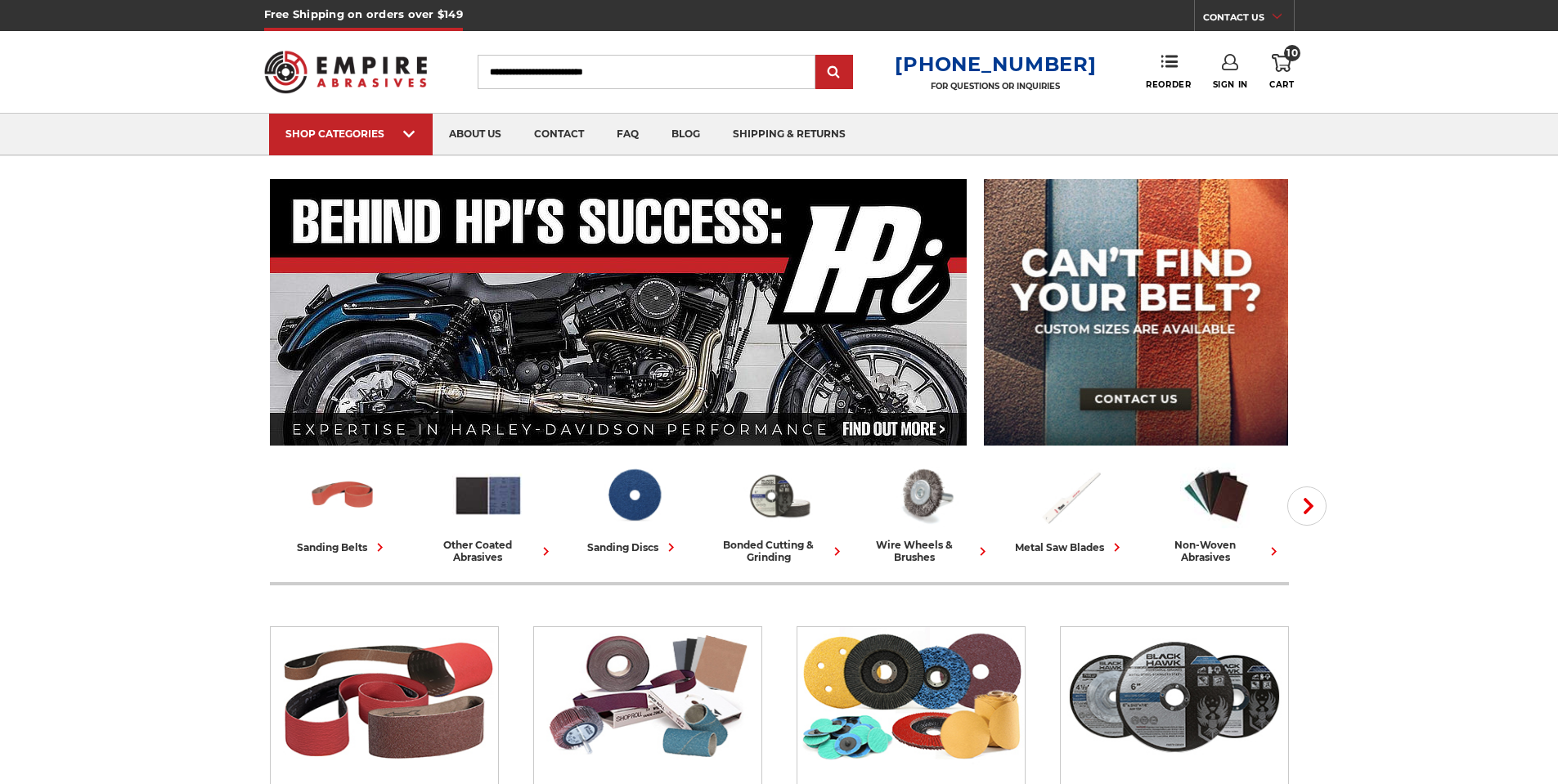
type input "**********"
click at [1237, 57] on icon at bounding box center [1230, 62] width 17 height 17
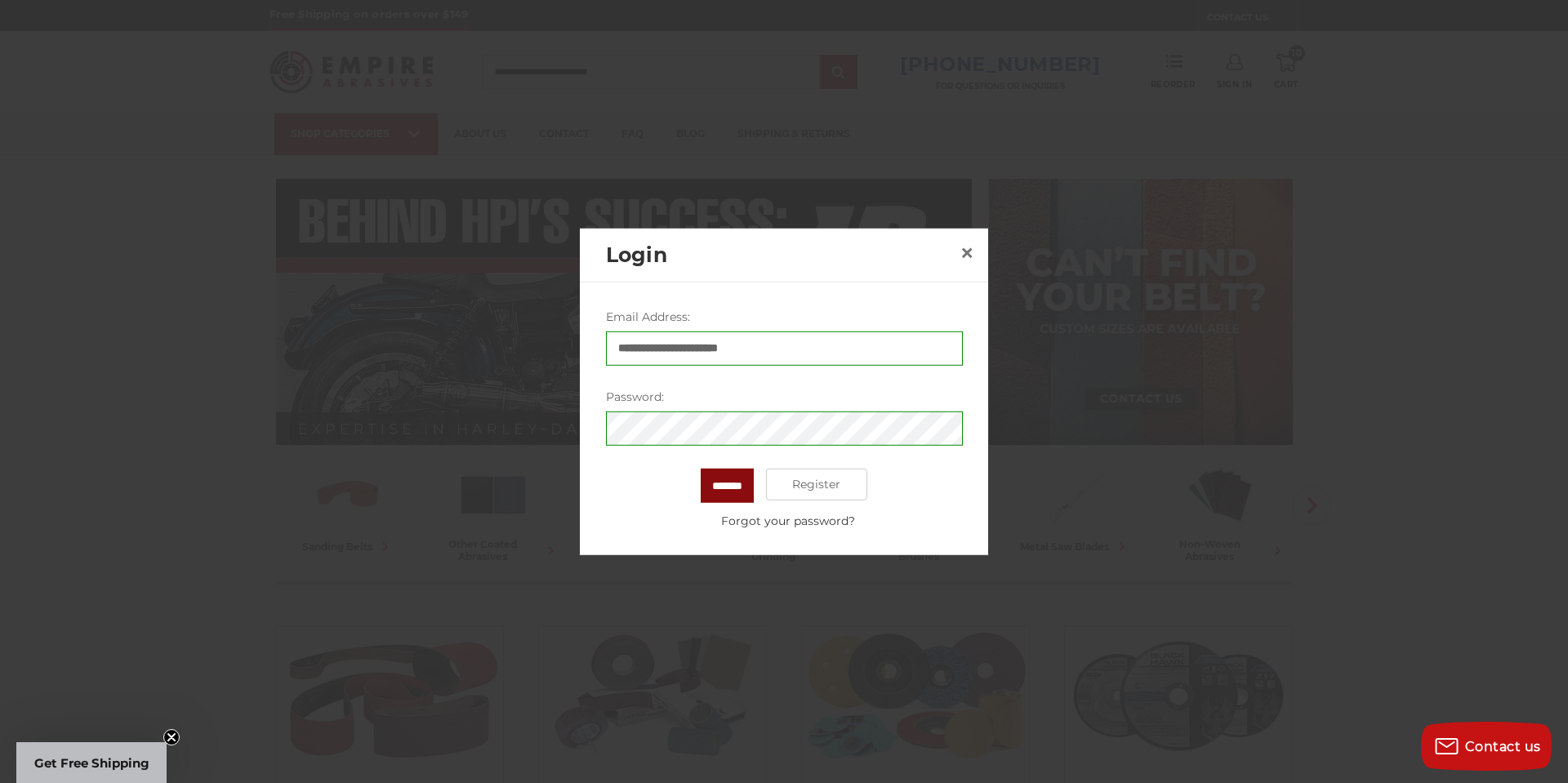
click at [731, 482] on input "*******" at bounding box center [727, 485] width 53 height 34
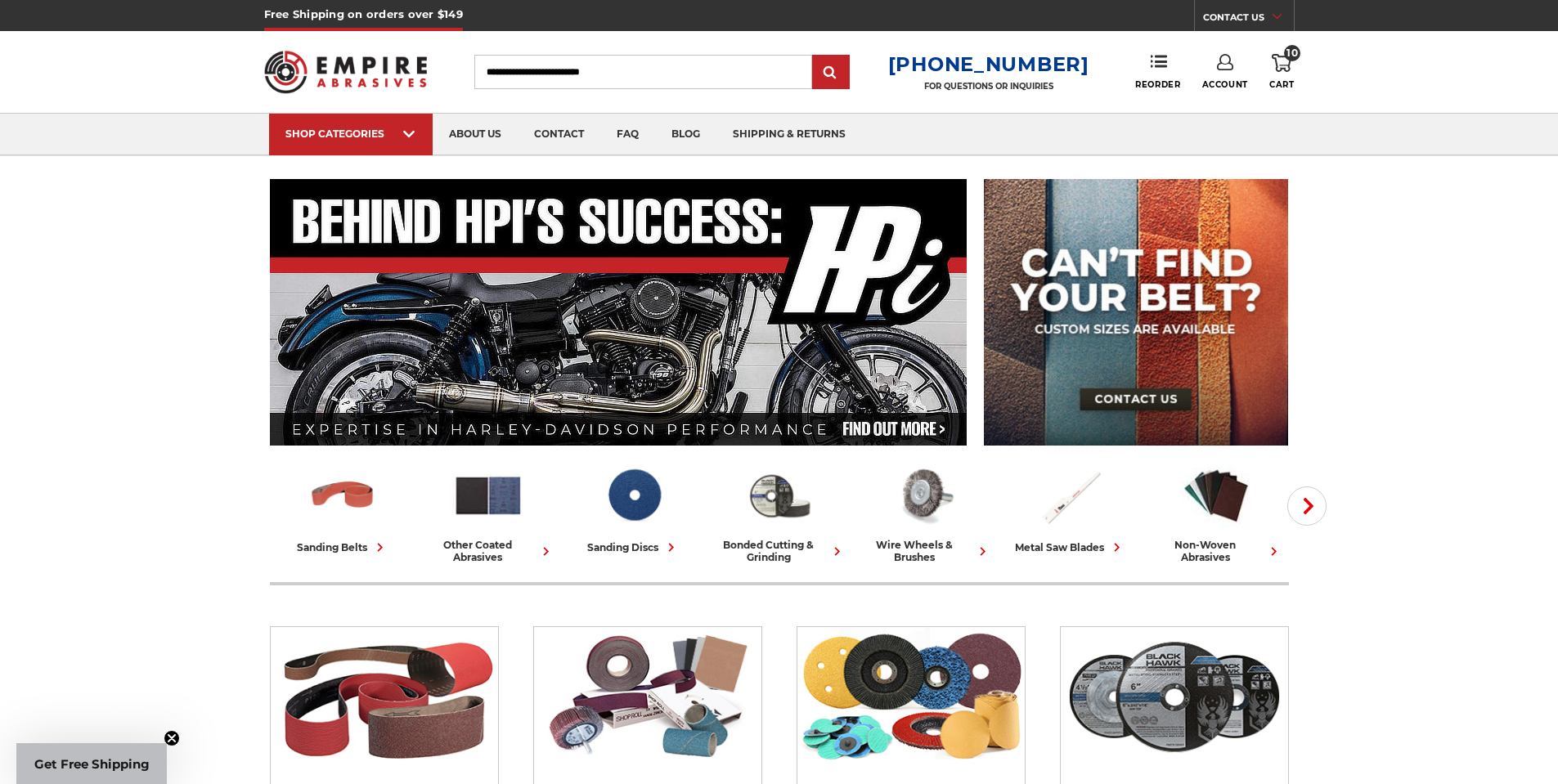
click at [1289, 49] on span "10" at bounding box center [1292, 54] width 17 height 17
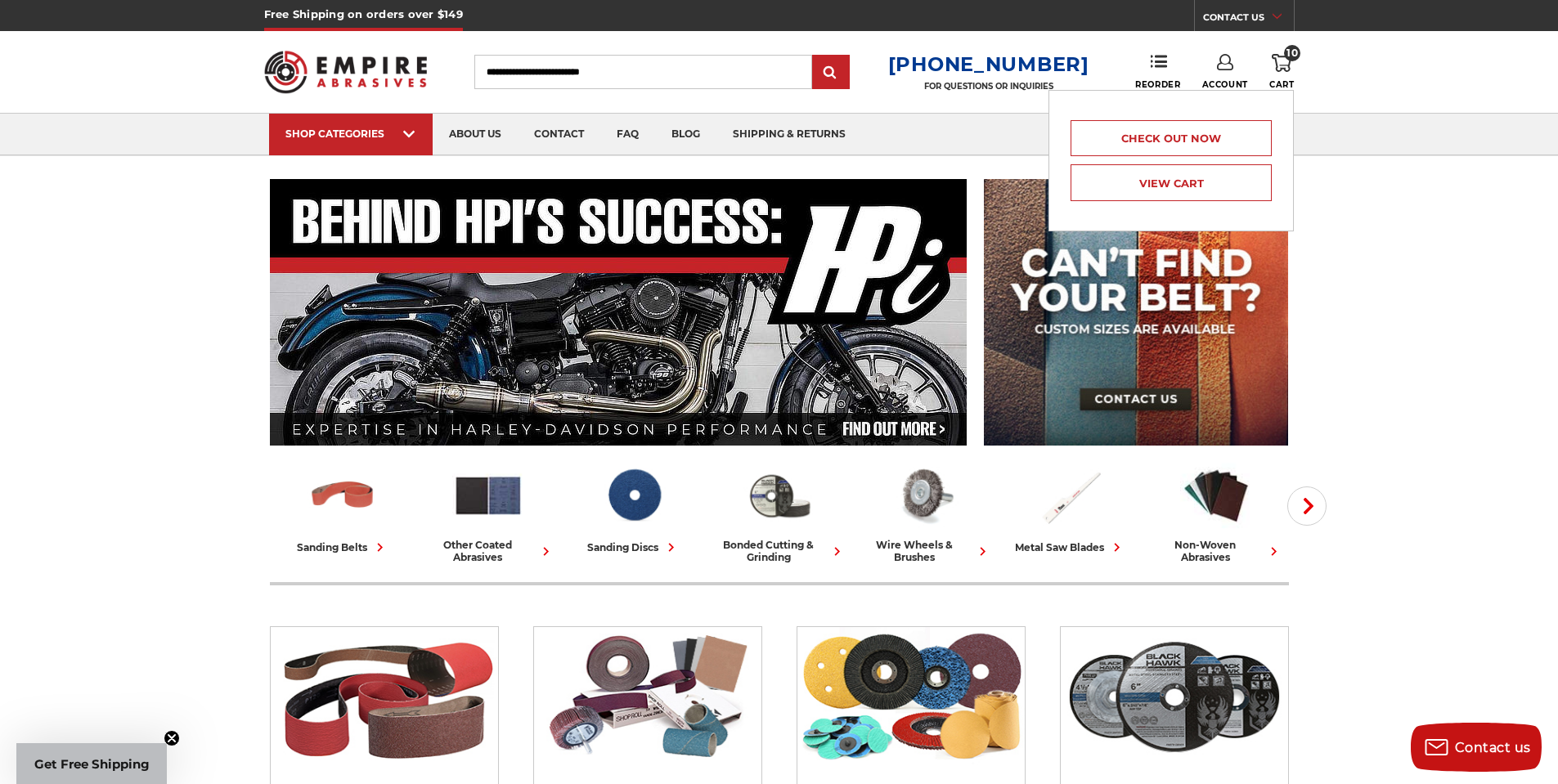
click at [1143, 204] on div "Check out now View Cart" at bounding box center [1171, 161] width 219 height 116
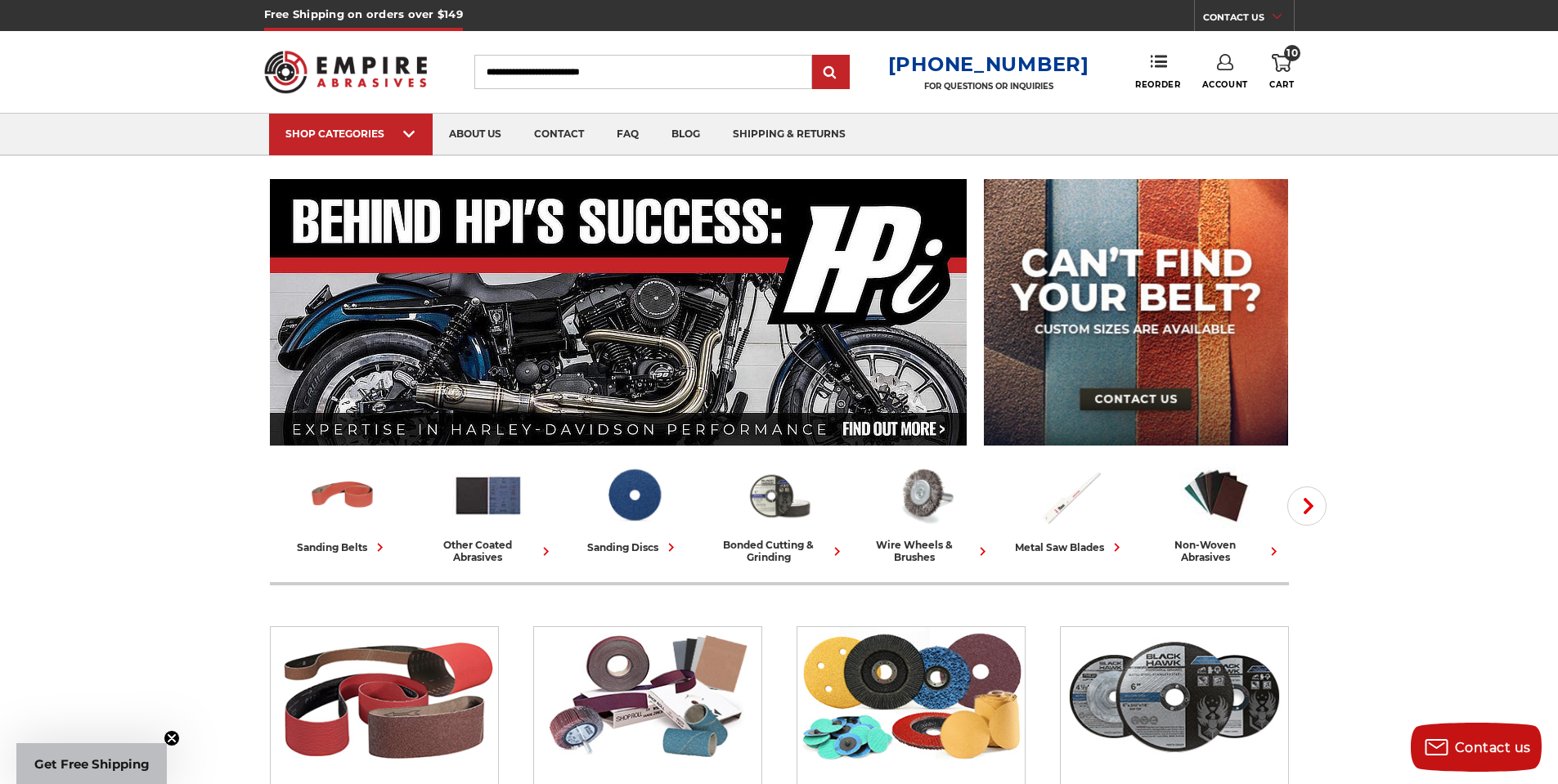
click at [1284, 66] on icon at bounding box center [1281, 62] width 19 height 18
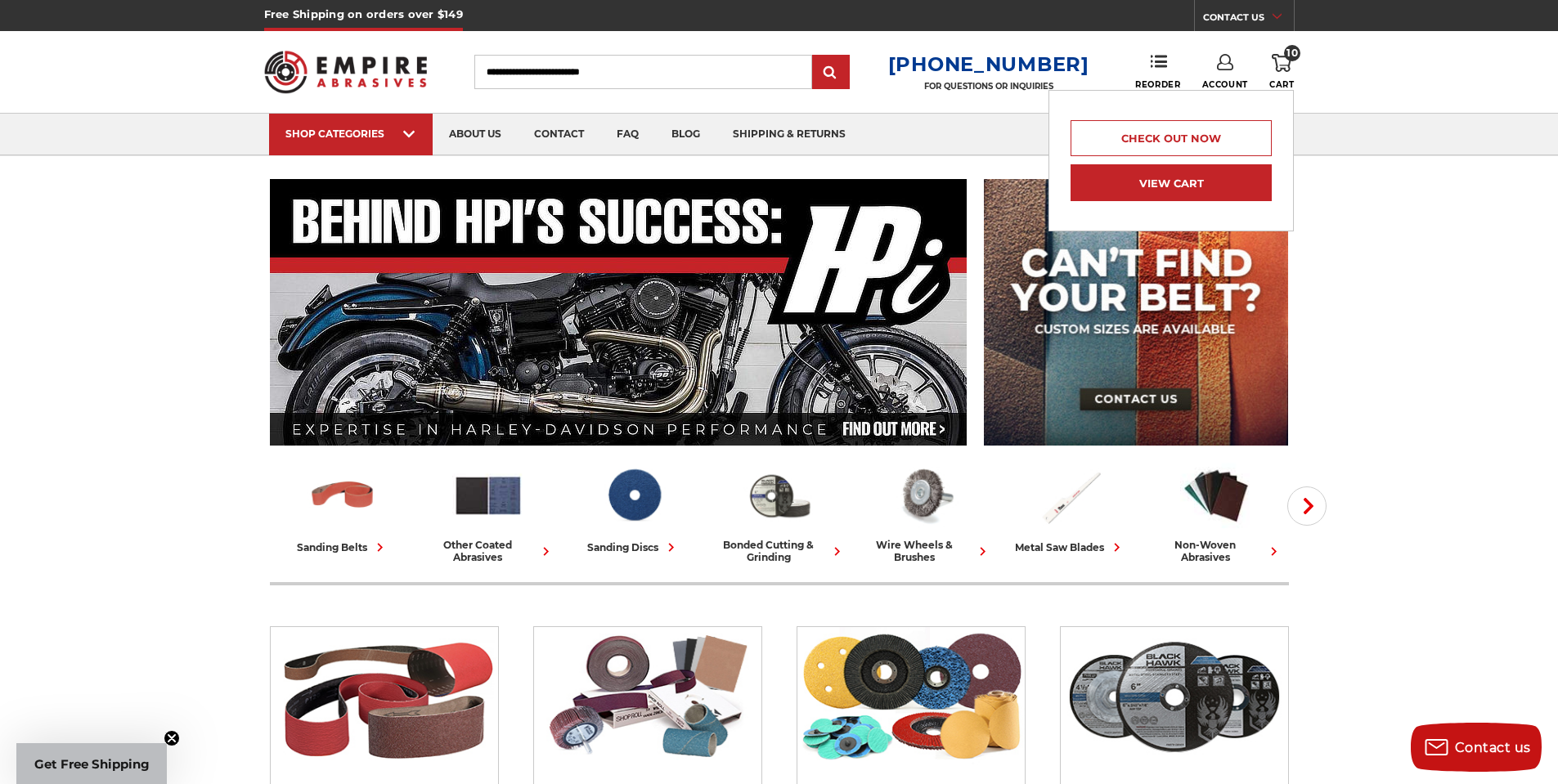
click at [1149, 176] on link "View Cart" at bounding box center [1171, 183] width 201 height 37
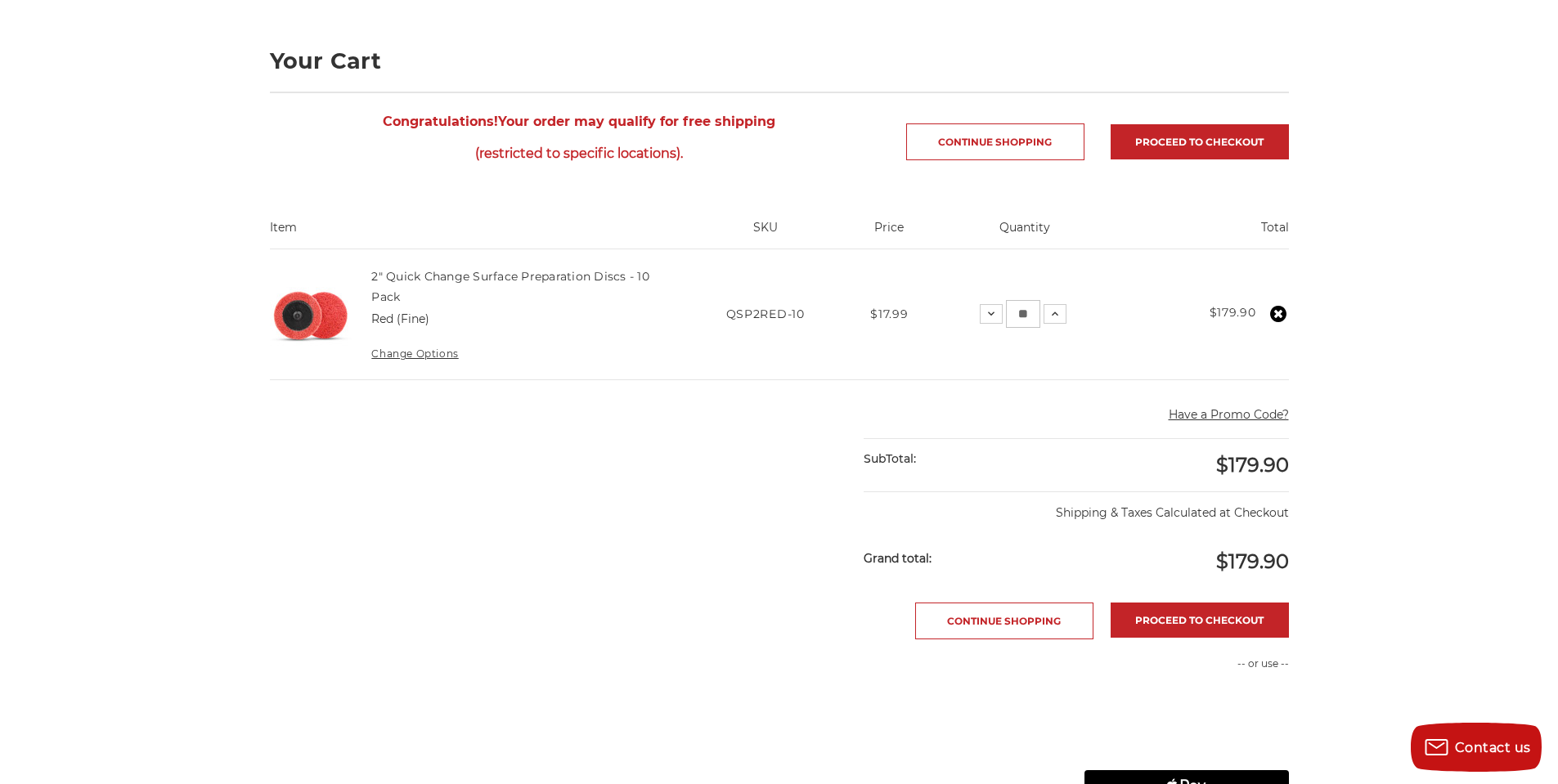
scroll to position [246, 0]
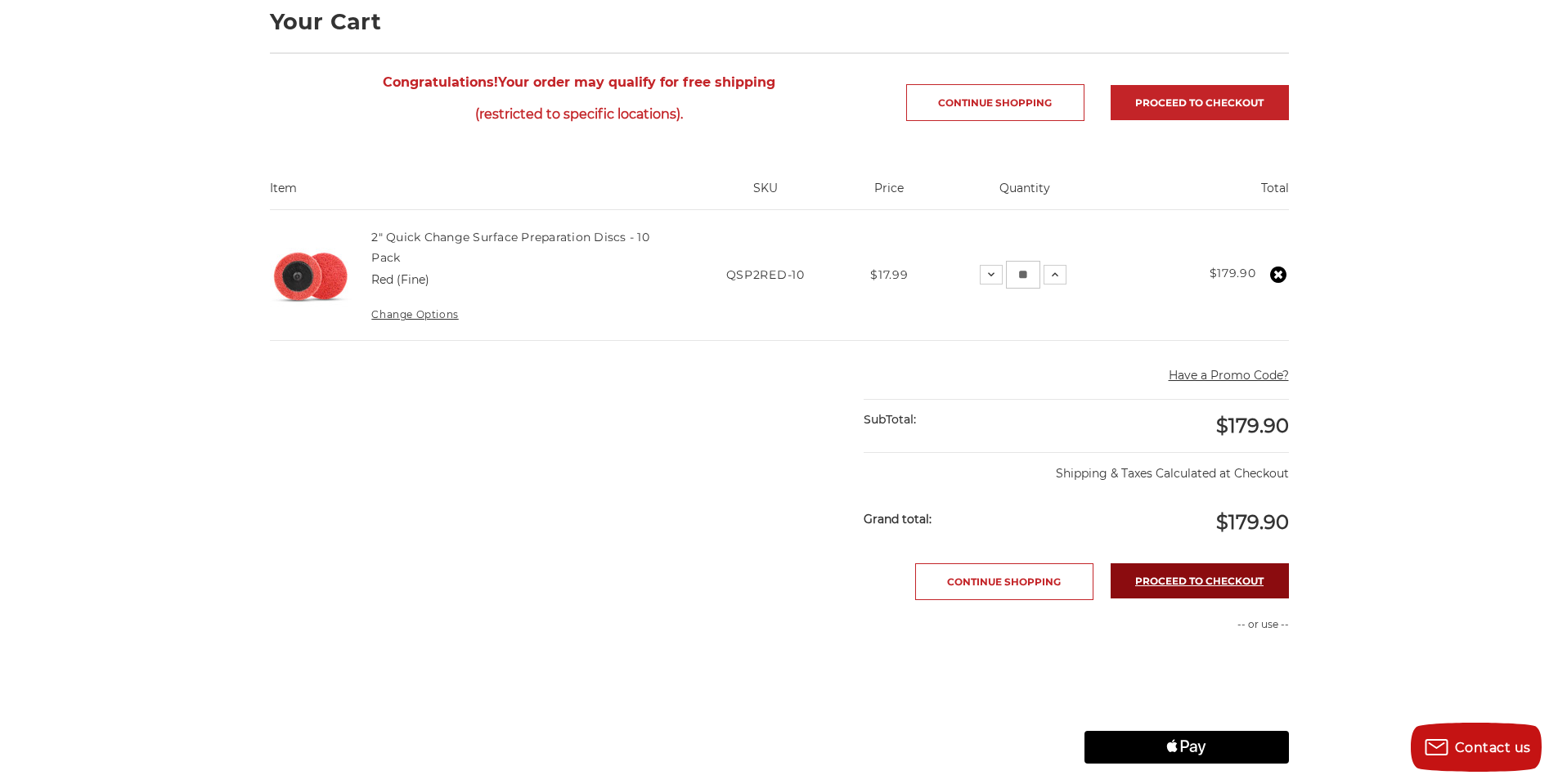
click at [1187, 578] on link "Proceed to checkout" at bounding box center [1200, 581] width 179 height 35
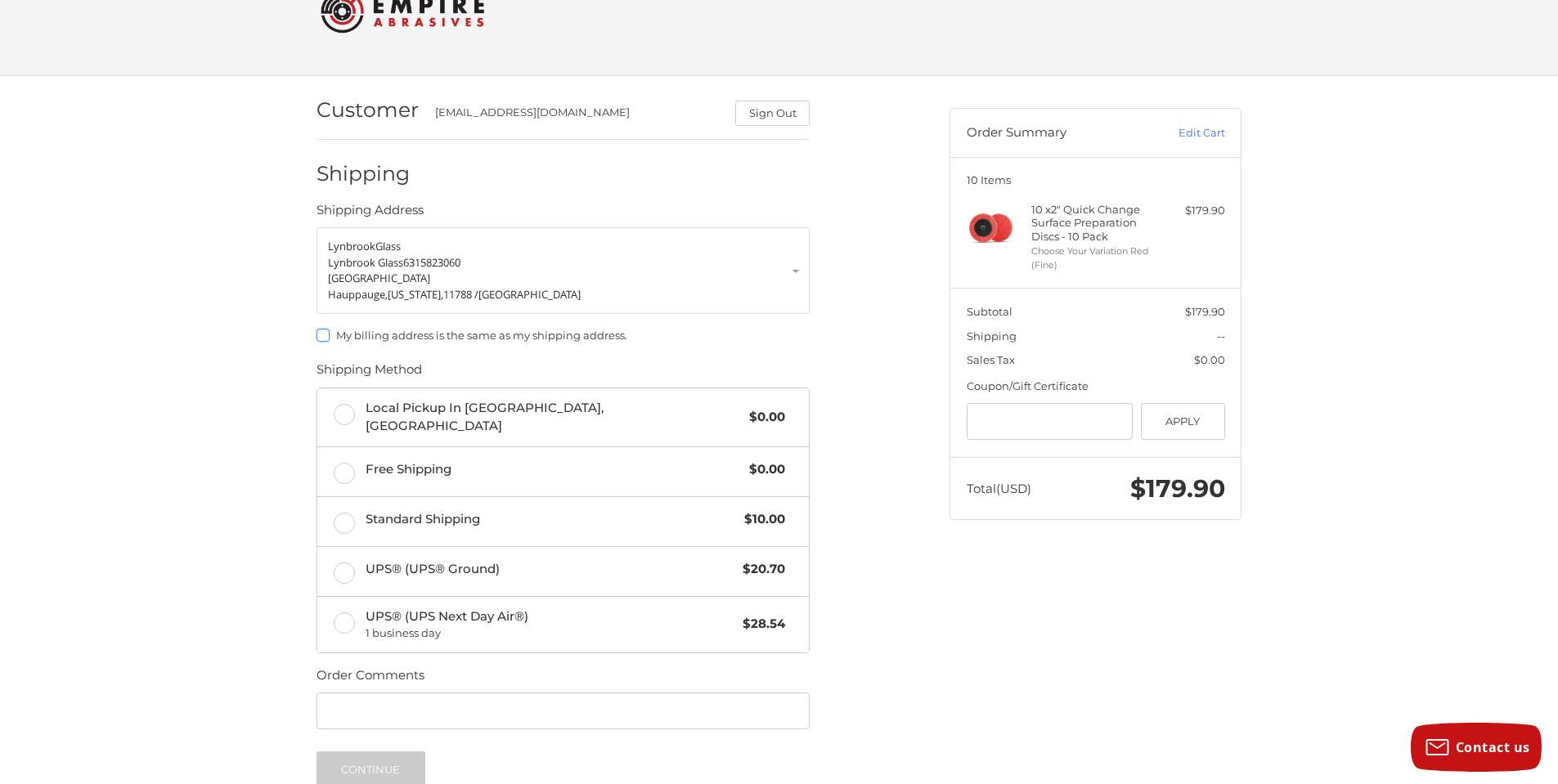
scroll to position [82, 0]
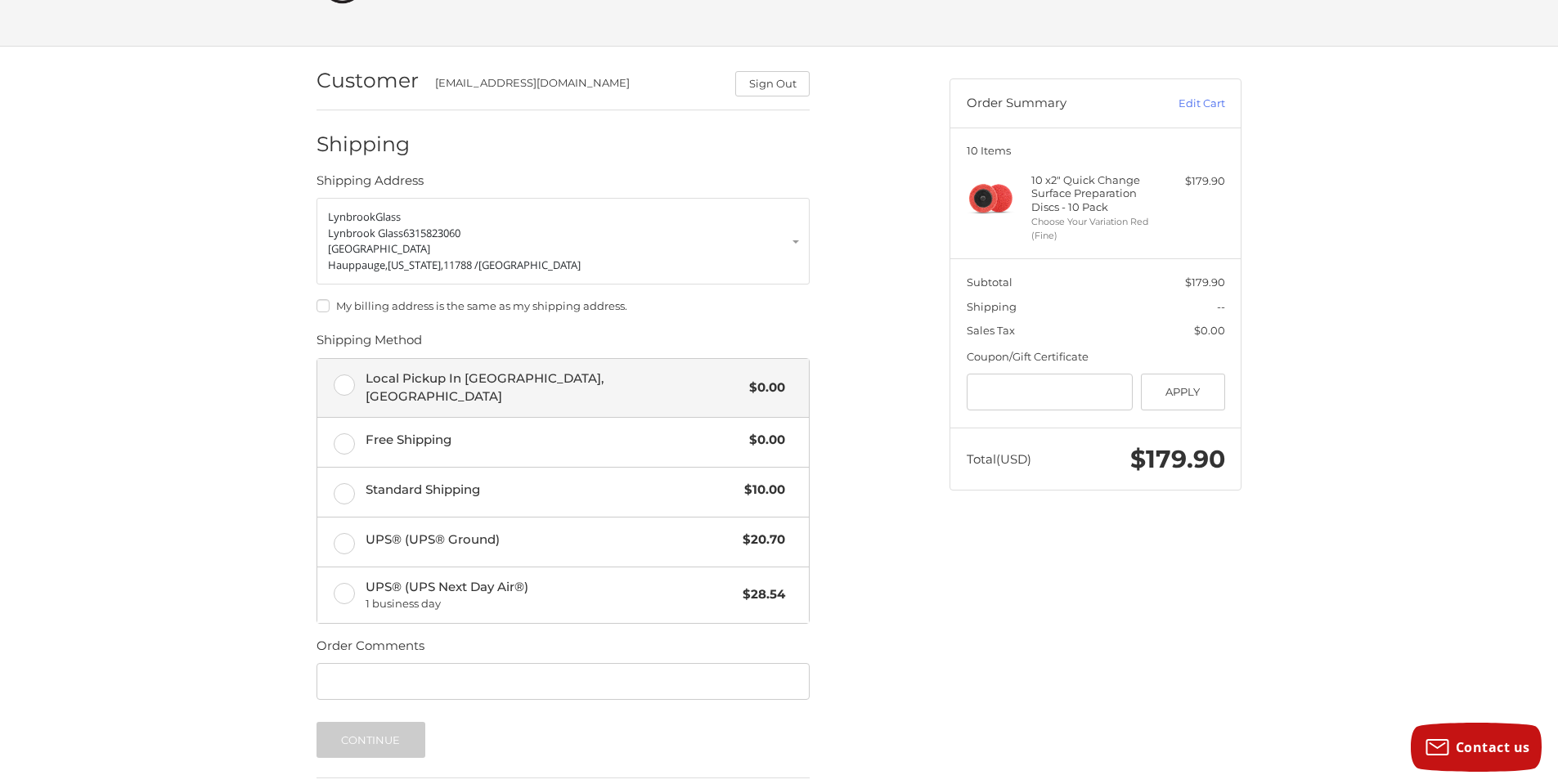
click at [340, 391] on label "Local Pickup In [GEOGRAPHIC_DATA], [GEOGRAPHIC_DATA] $0.00" at bounding box center [563, 387] width 491 height 58
click at [334, 725] on button "Continue" at bounding box center [371, 740] width 109 height 36
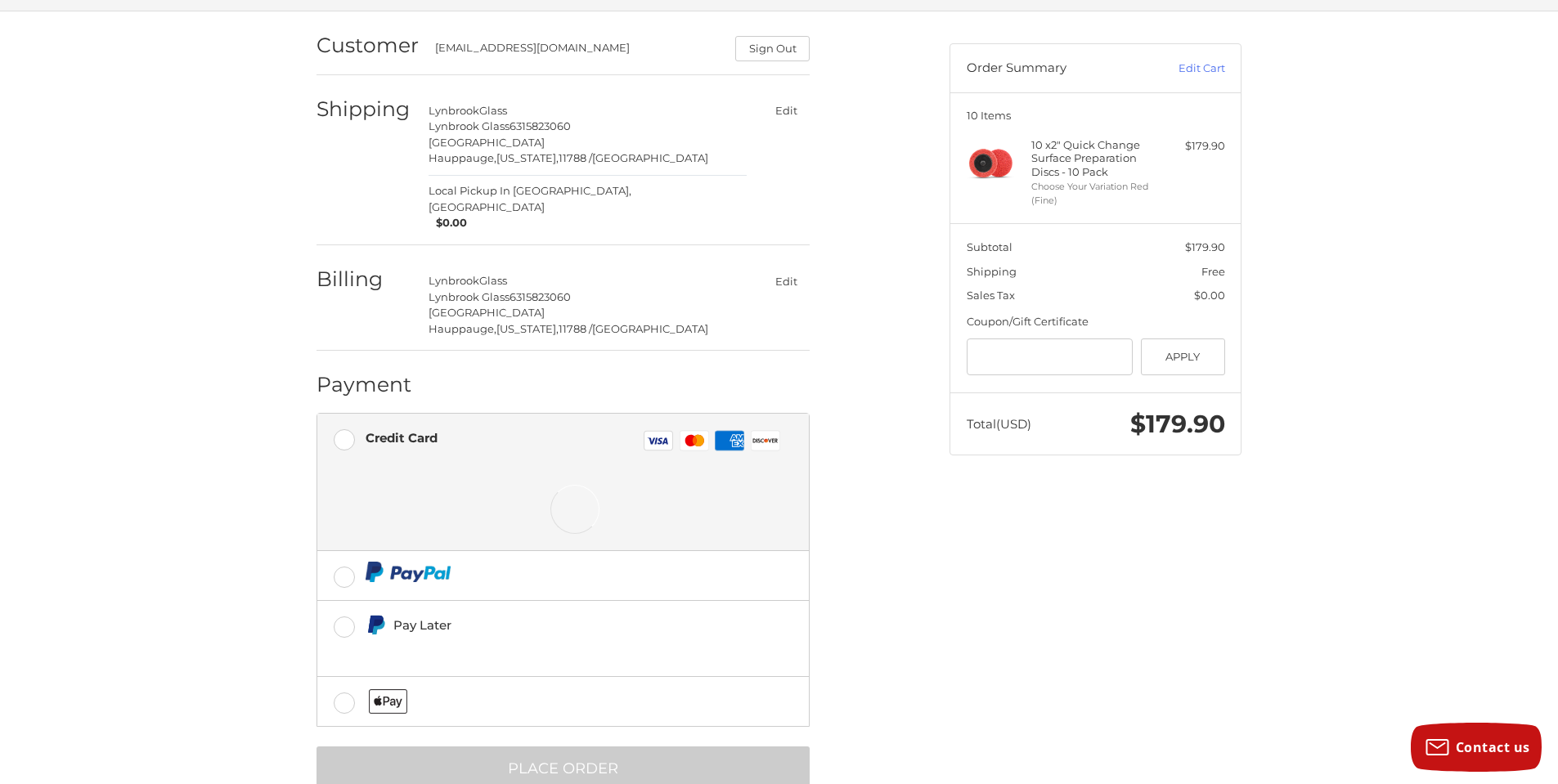
scroll to position [128, 0]
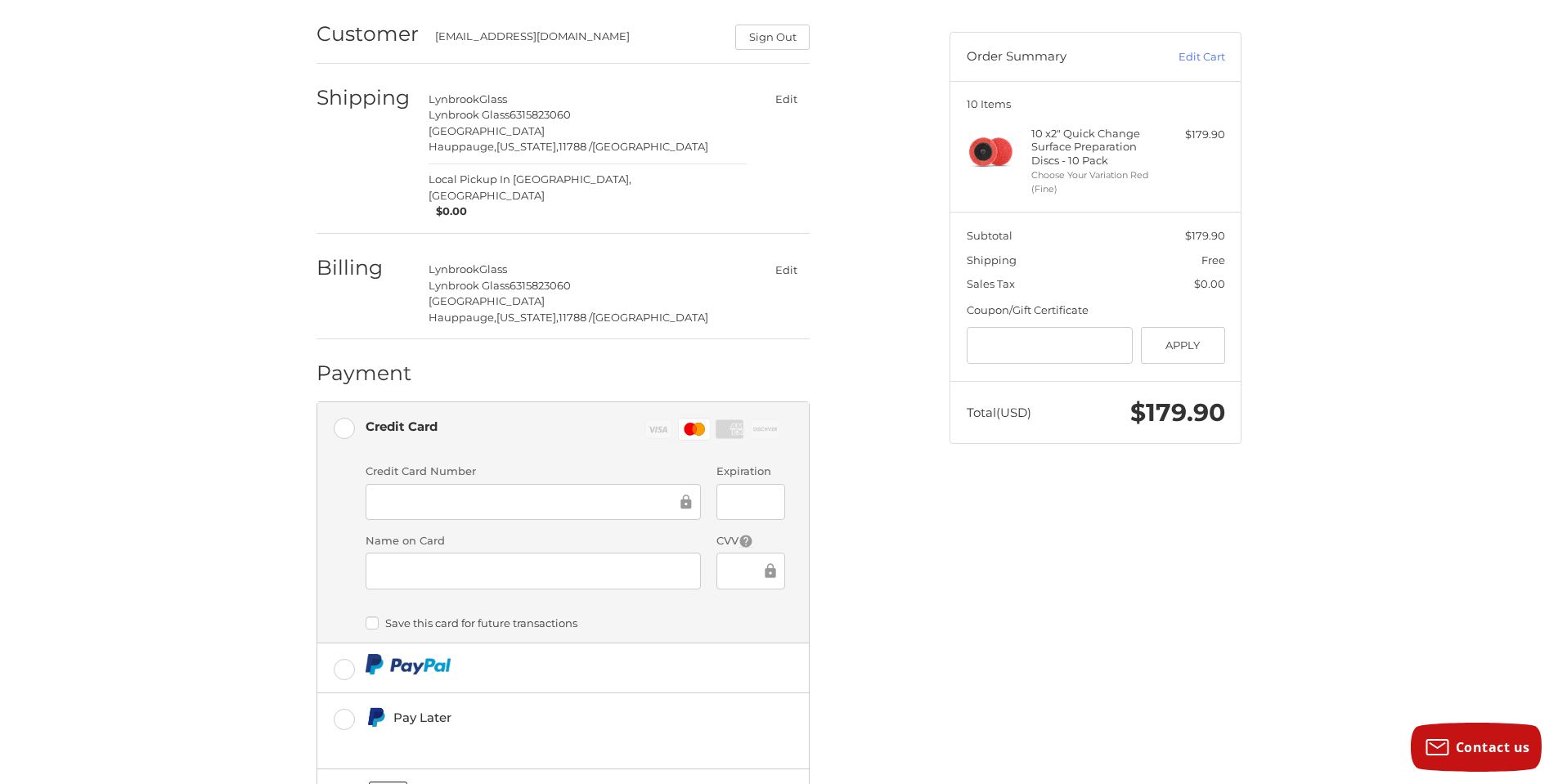
click at [728, 553] on div at bounding box center [750, 571] width 68 height 37
click at [750, 553] on div at bounding box center [750, 571] width 68 height 37
click at [923, 532] on div "Customer [EMAIL_ADDRESS][DOMAIN_NAME] Sign Out Shipping Lynbrook Glass Lynbrook…" at bounding box center [621, 452] width 633 height 904
click at [875, 467] on div "Customer [EMAIL_ADDRESS][DOMAIN_NAME] Sign Out Shipping Lynbrook Glass Lynbrook…" at bounding box center [621, 452] width 633 height 904
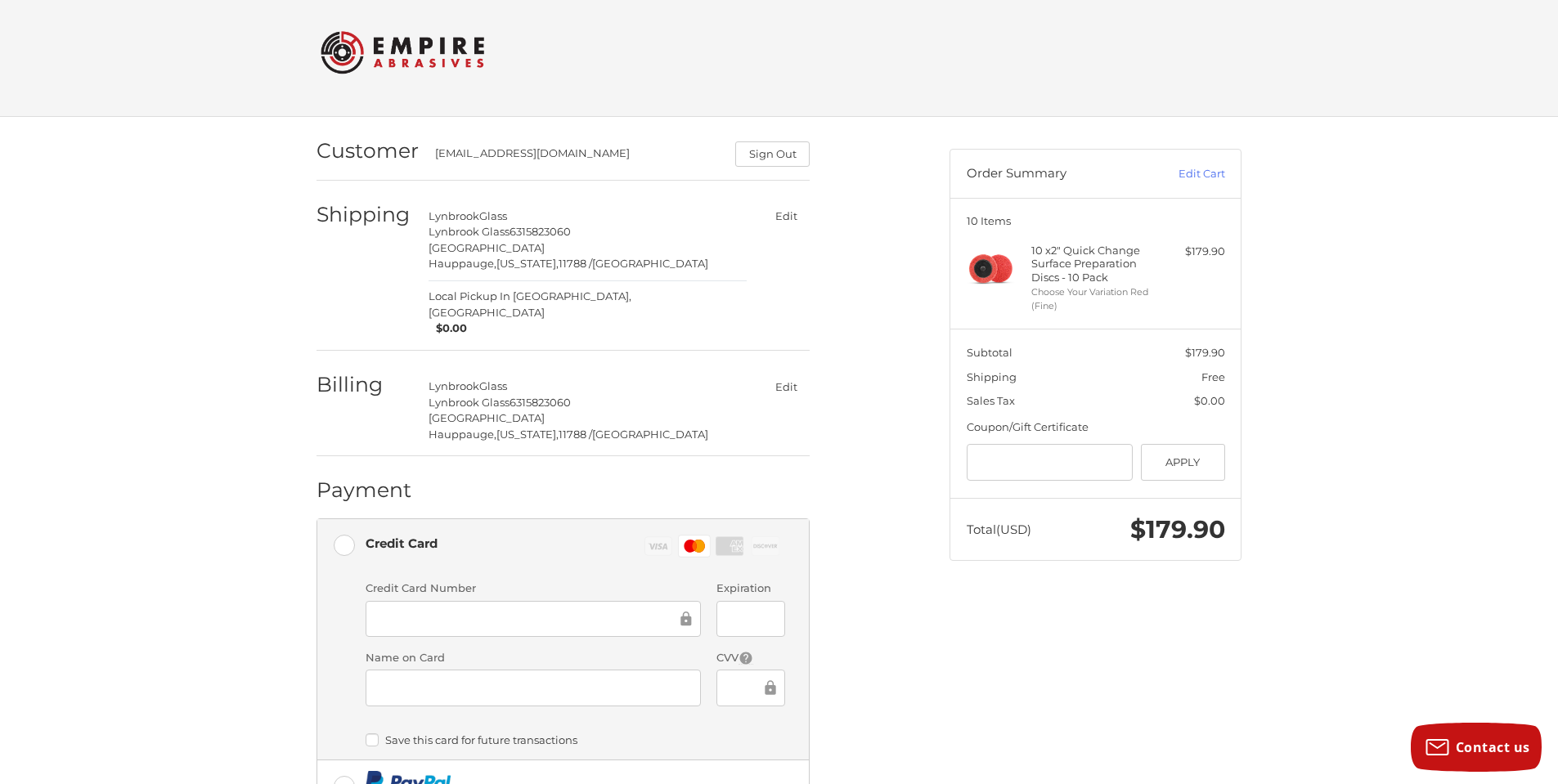
scroll to position [232, 0]
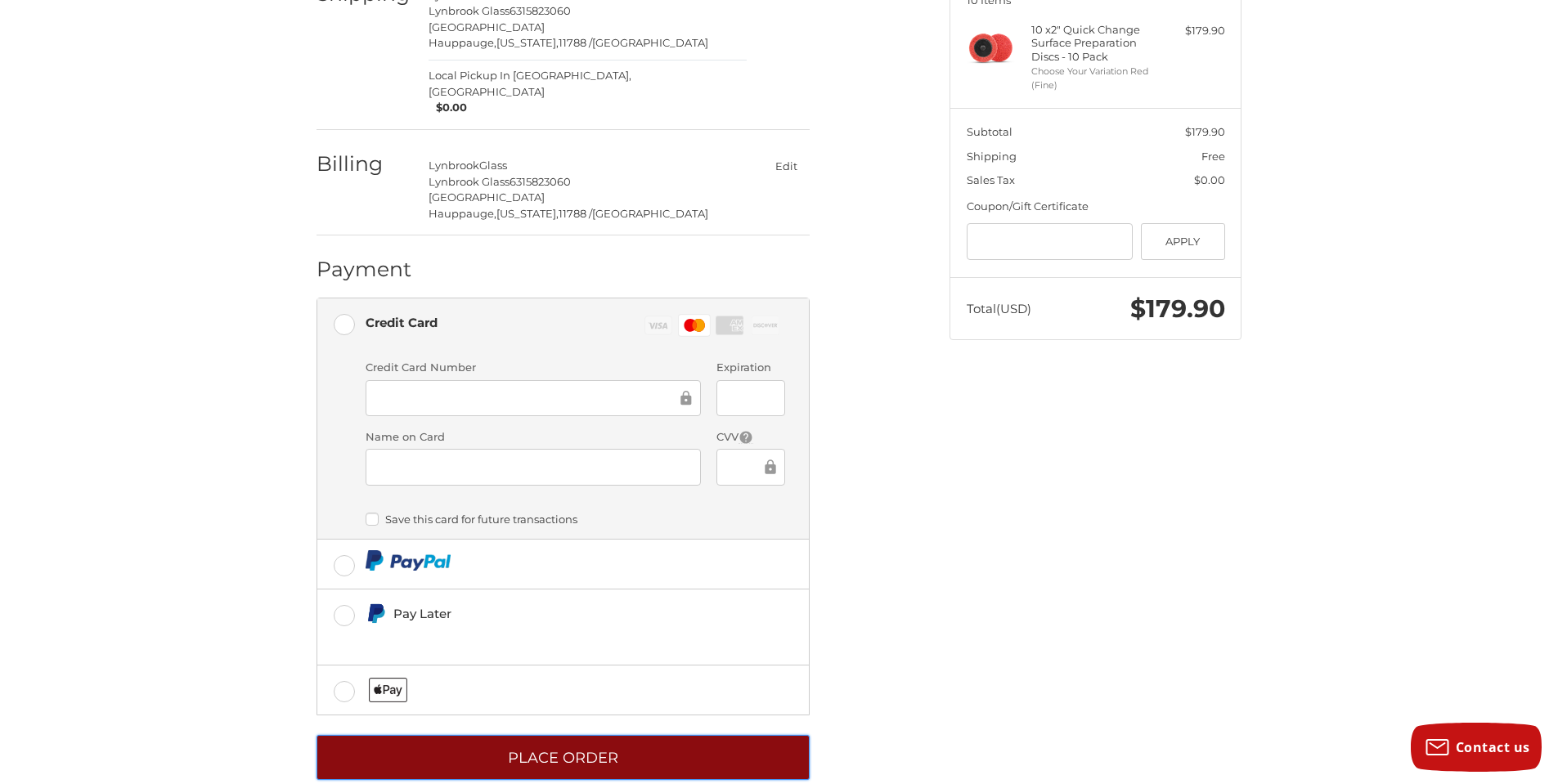
click at [591, 735] on button "Place Order" at bounding box center [563, 758] width 493 height 45
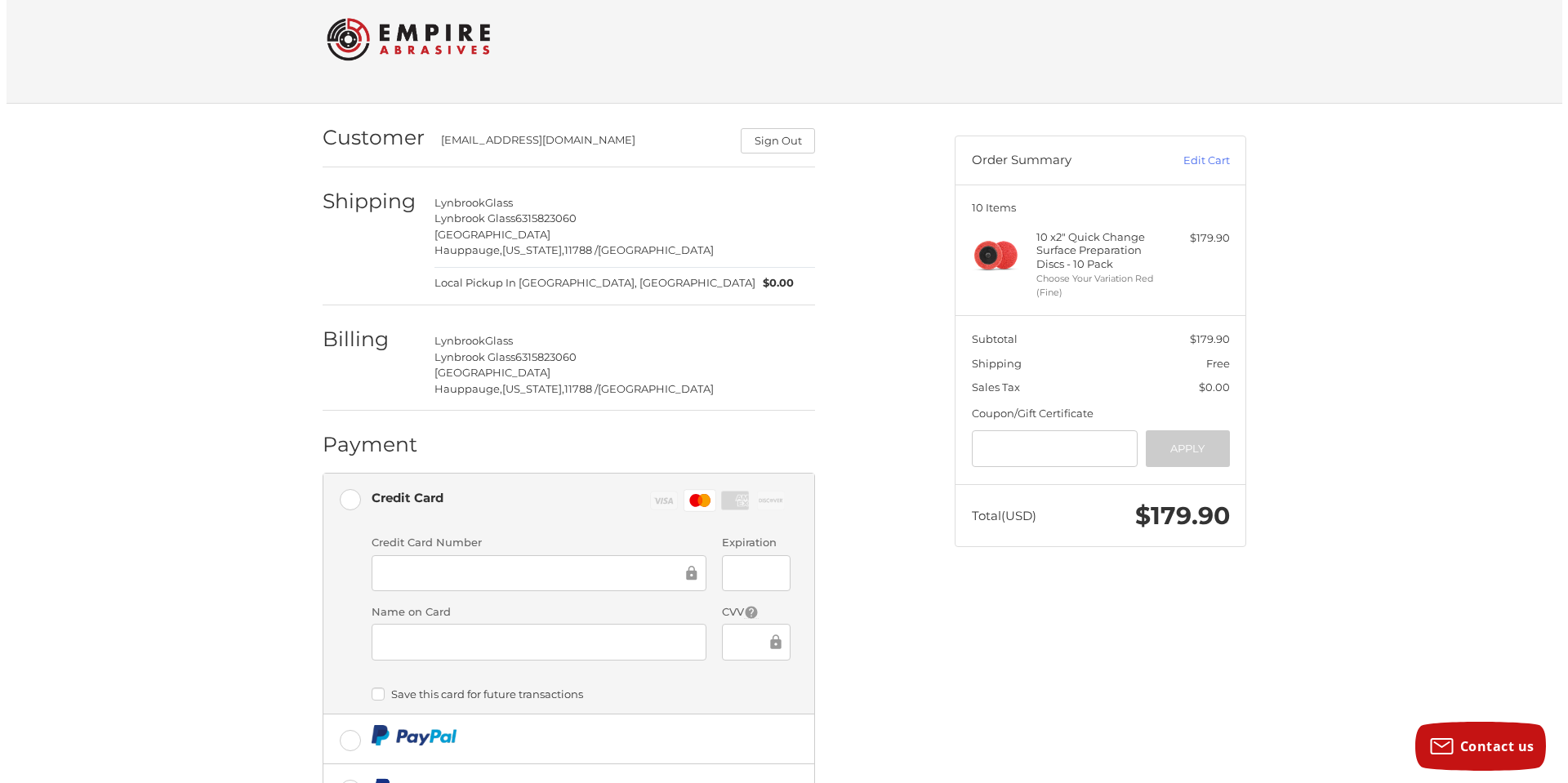
scroll to position [0, 0]
